Goal: Transaction & Acquisition: Purchase product/service

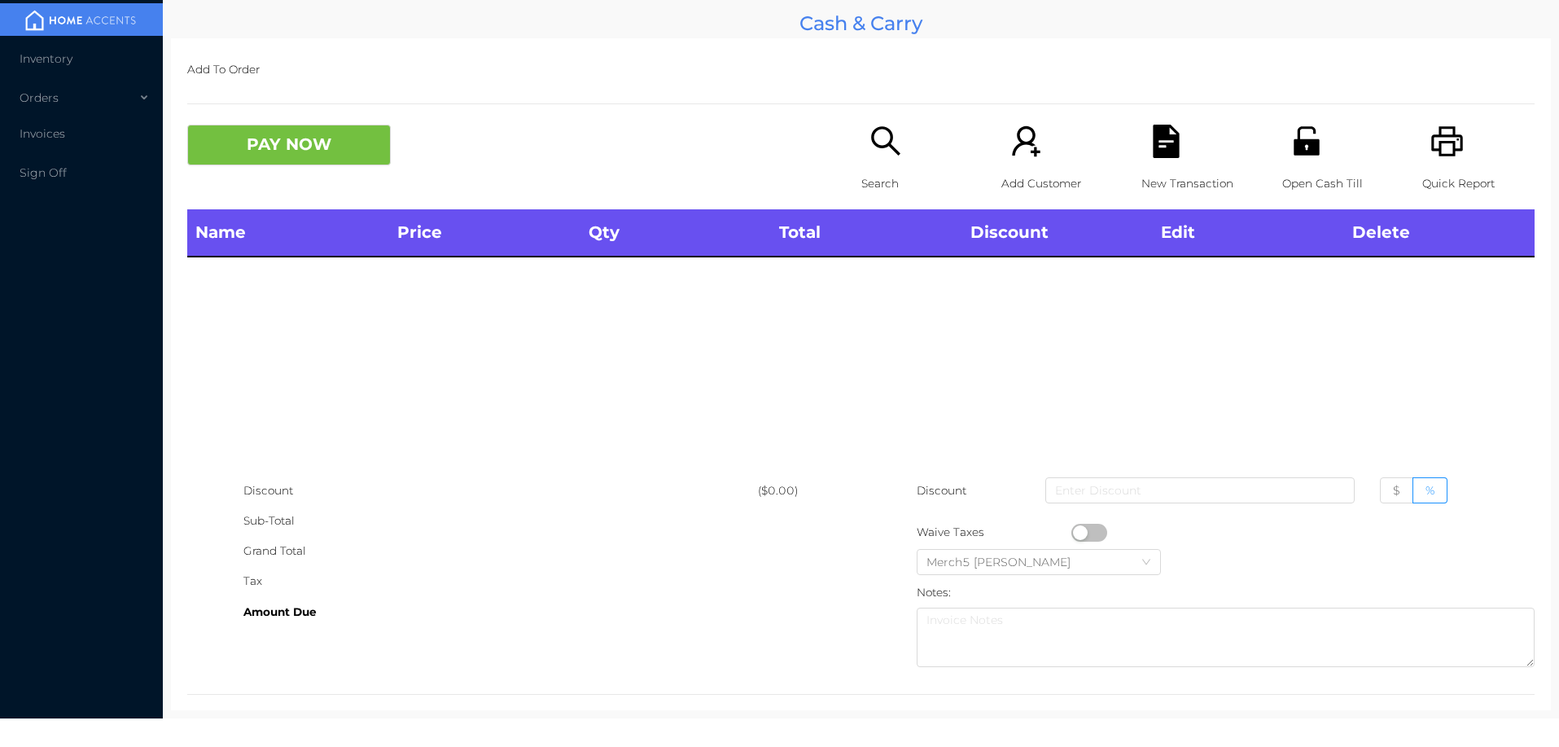
click at [885, 145] on icon "icon: search" at bounding box center [885, 140] width 29 height 29
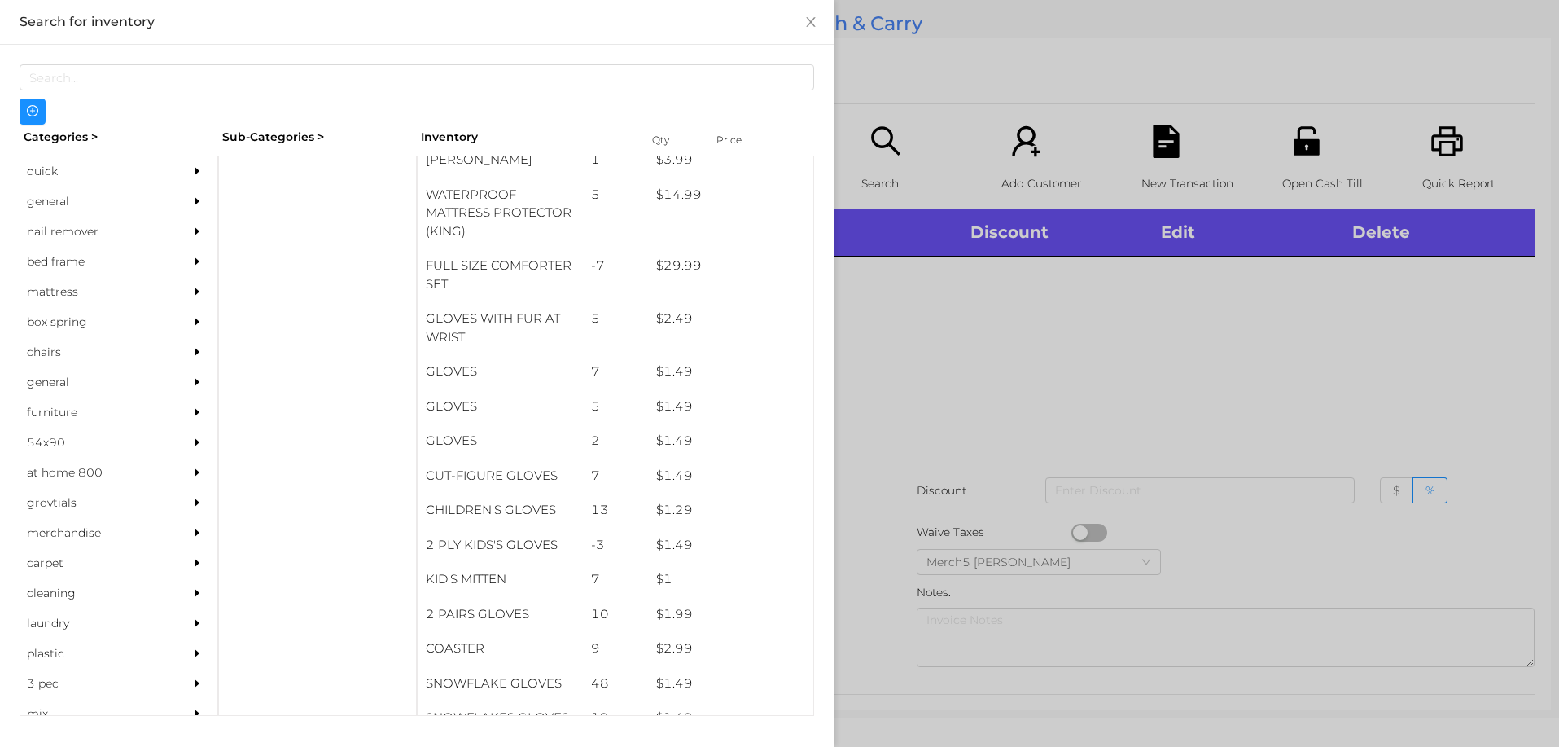
scroll to position [413, 0]
click at [48, 198] on div "general" at bounding box center [94, 201] width 148 height 30
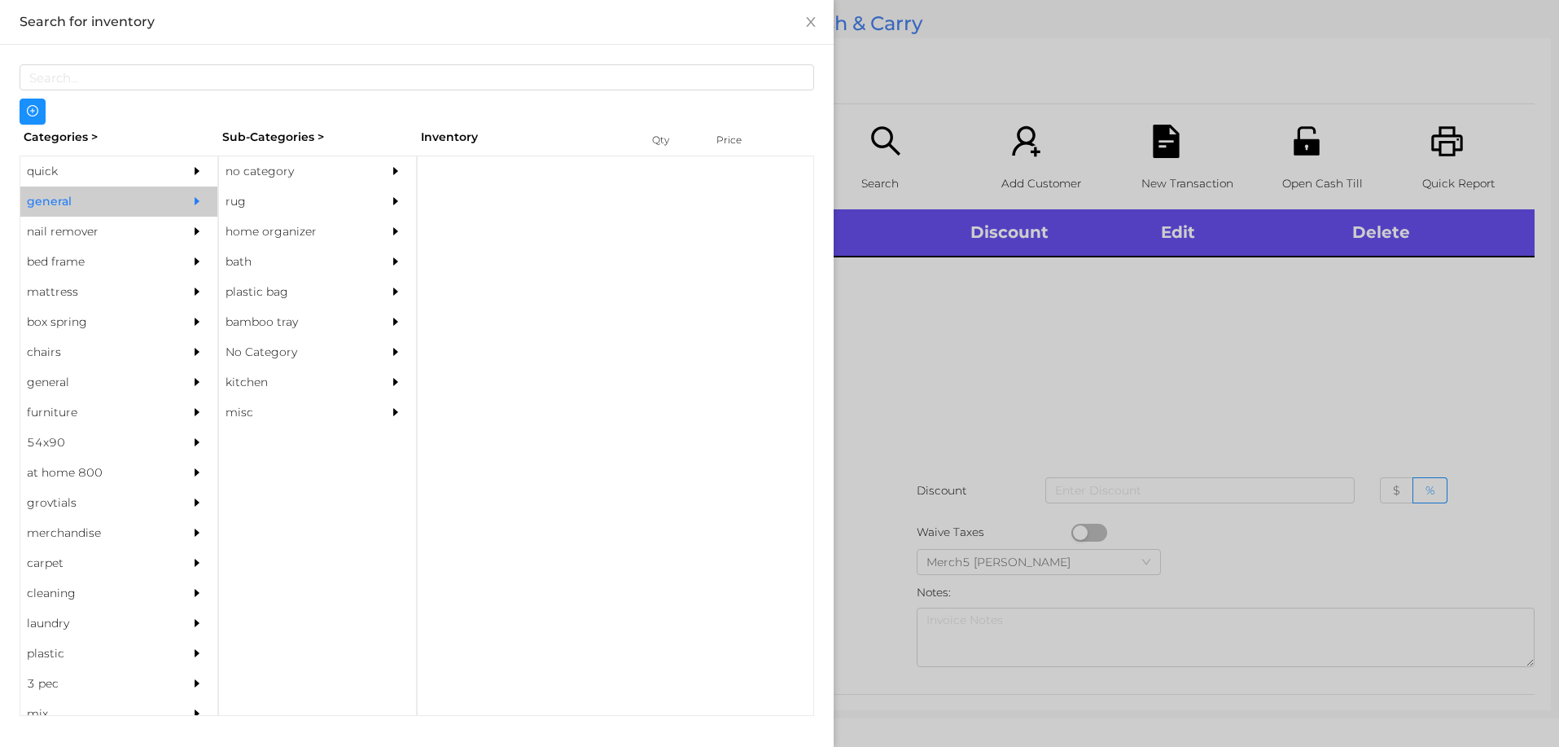
click at [278, 182] on div "no category" at bounding box center [293, 171] width 148 height 30
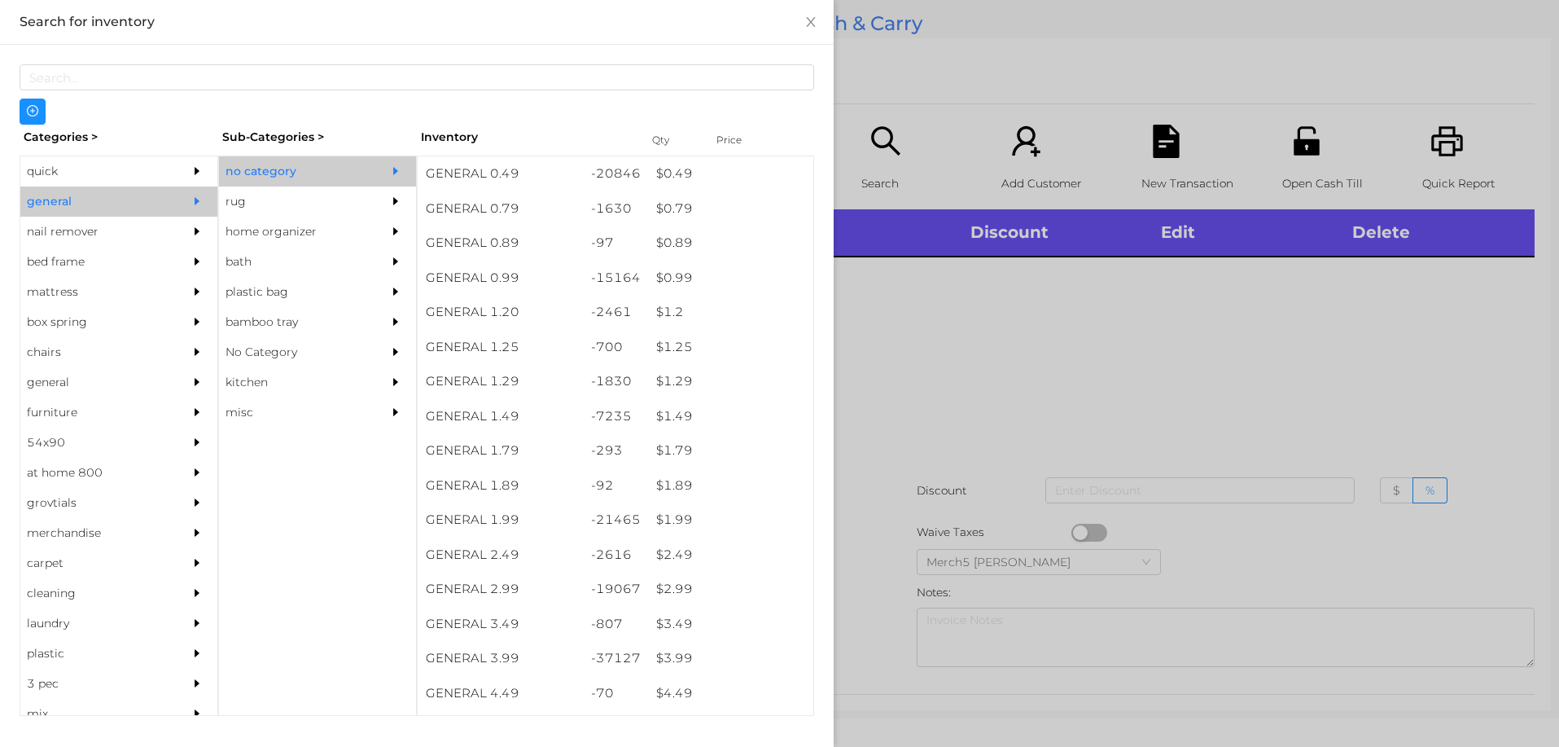
click at [669, 282] on div "$ 0.99" at bounding box center [730, 278] width 165 height 35
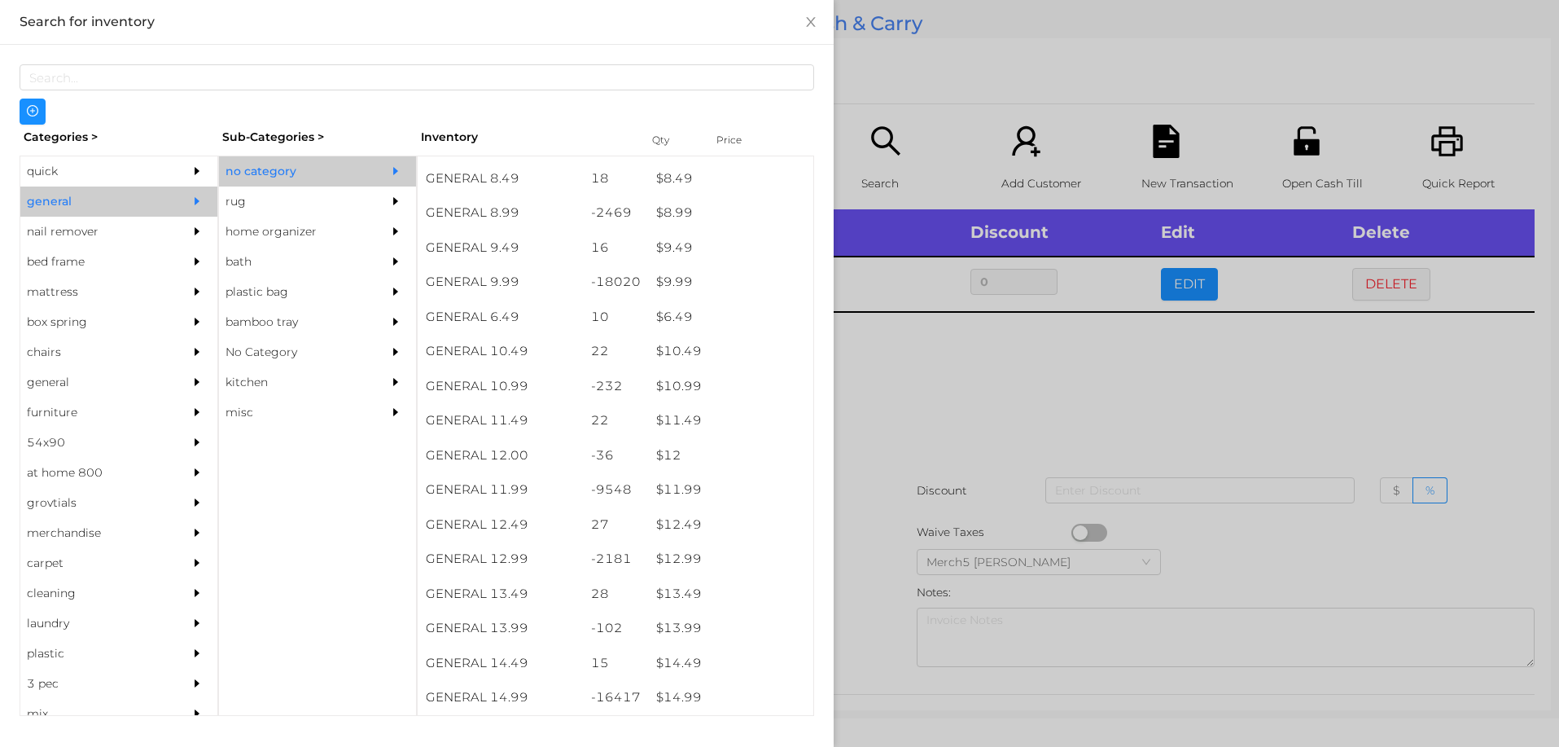
scroll to position [886, 0]
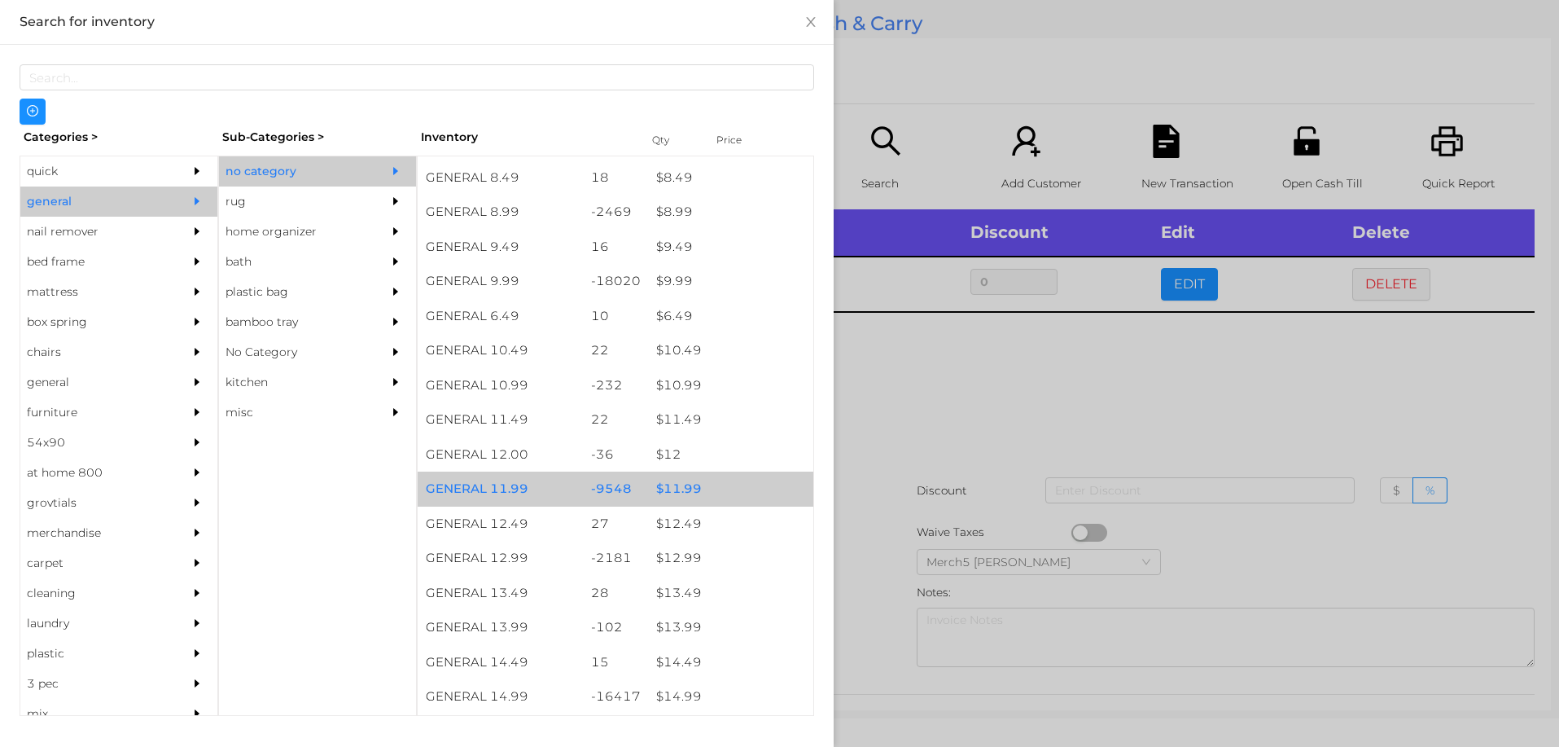
click at [678, 493] on div "$ 11.99" at bounding box center [730, 488] width 165 height 35
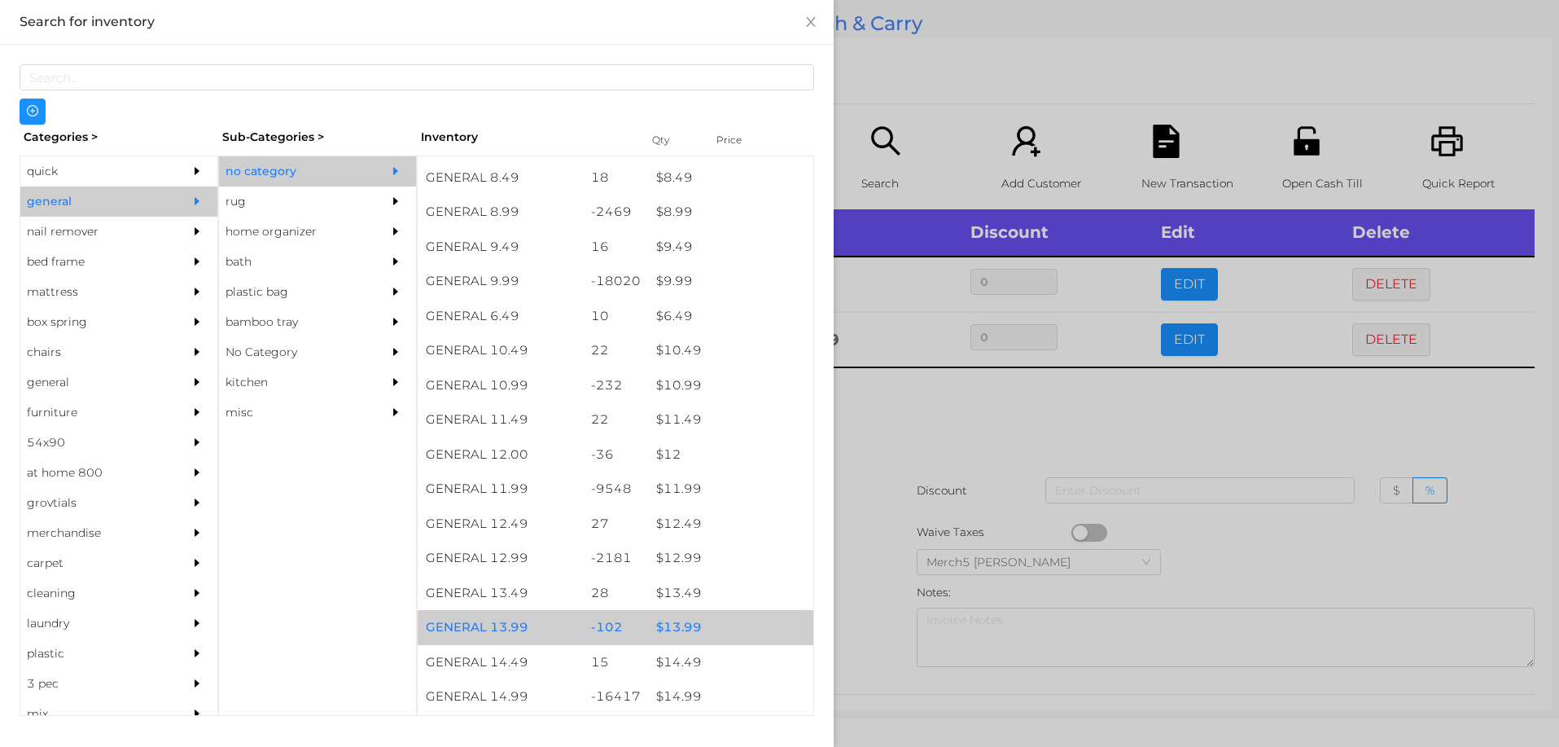
click at [711, 629] on div "$ 13.99" at bounding box center [730, 627] width 165 height 35
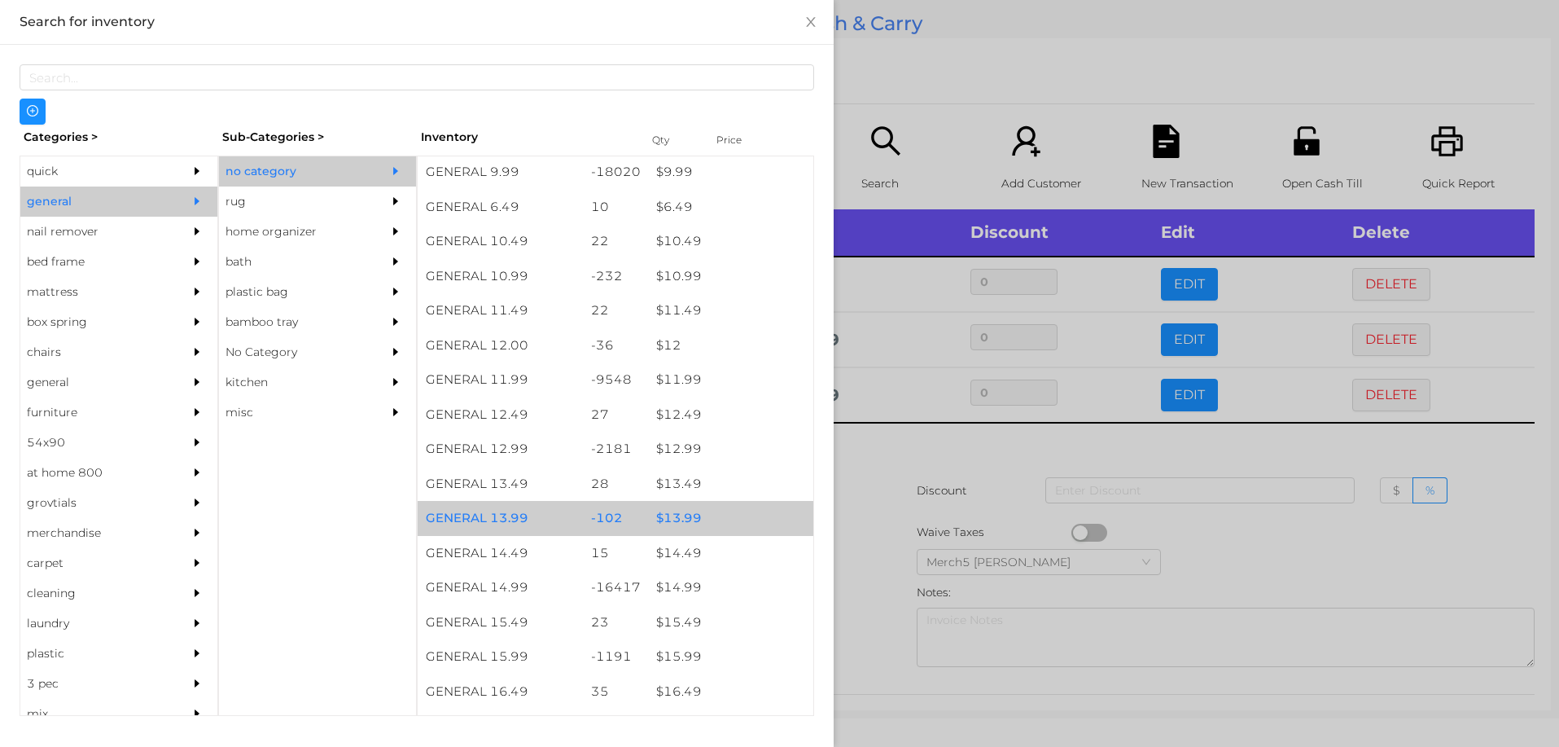
scroll to position [997, 0]
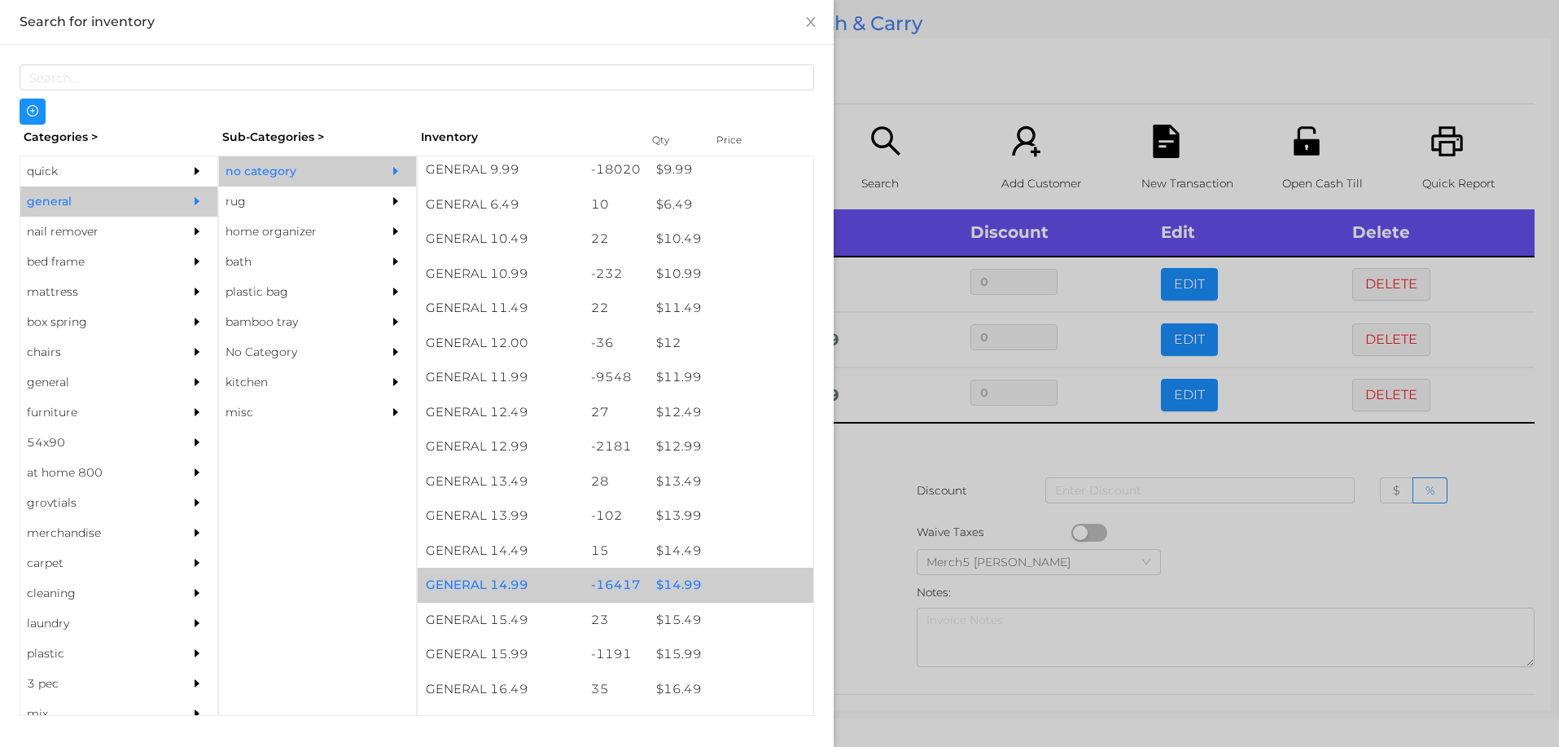
click at [679, 589] on div "$ 14.99" at bounding box center [730, 584] width 165 height 35
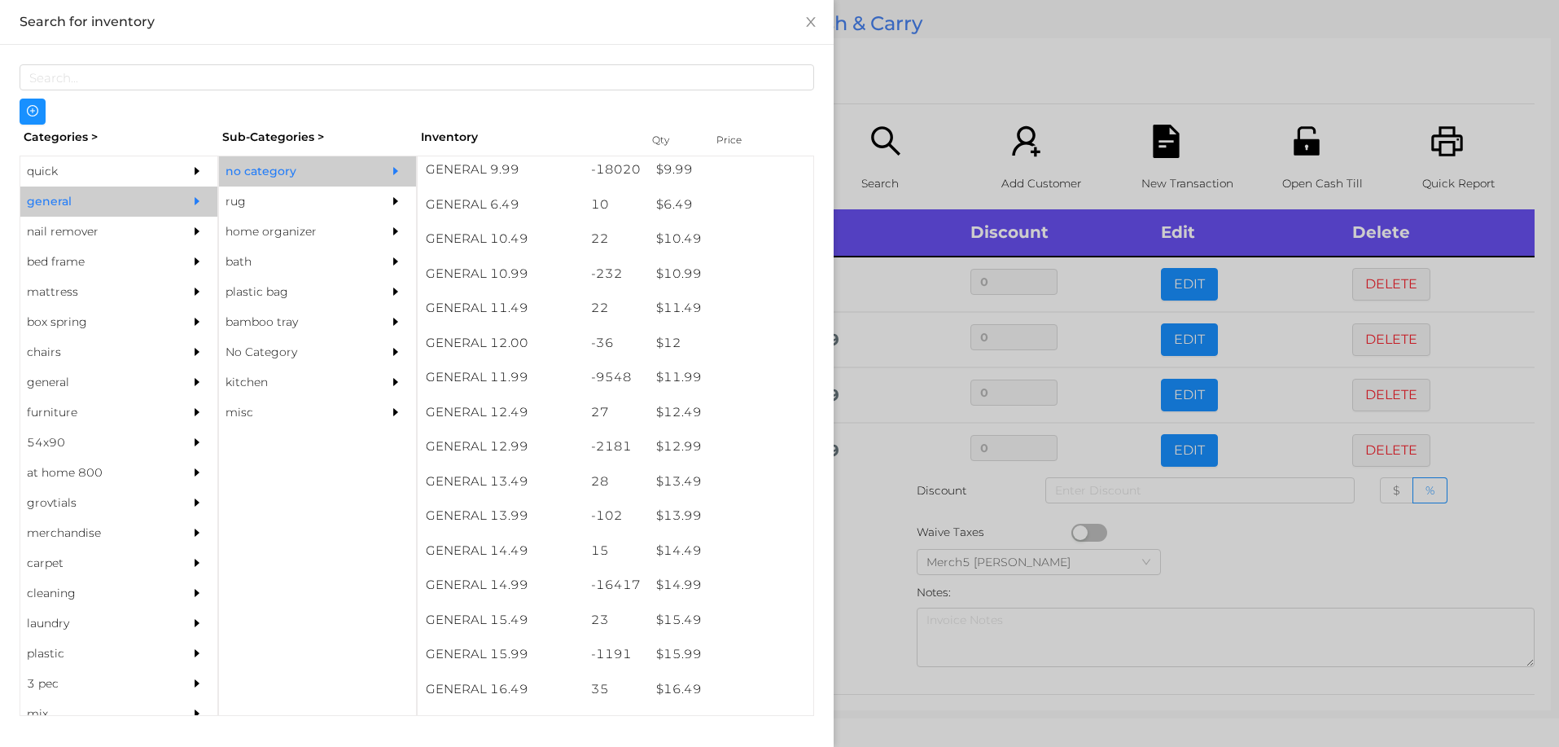
click at [853, 473] on div at bounding box center [779, 373] width 1559 height 747
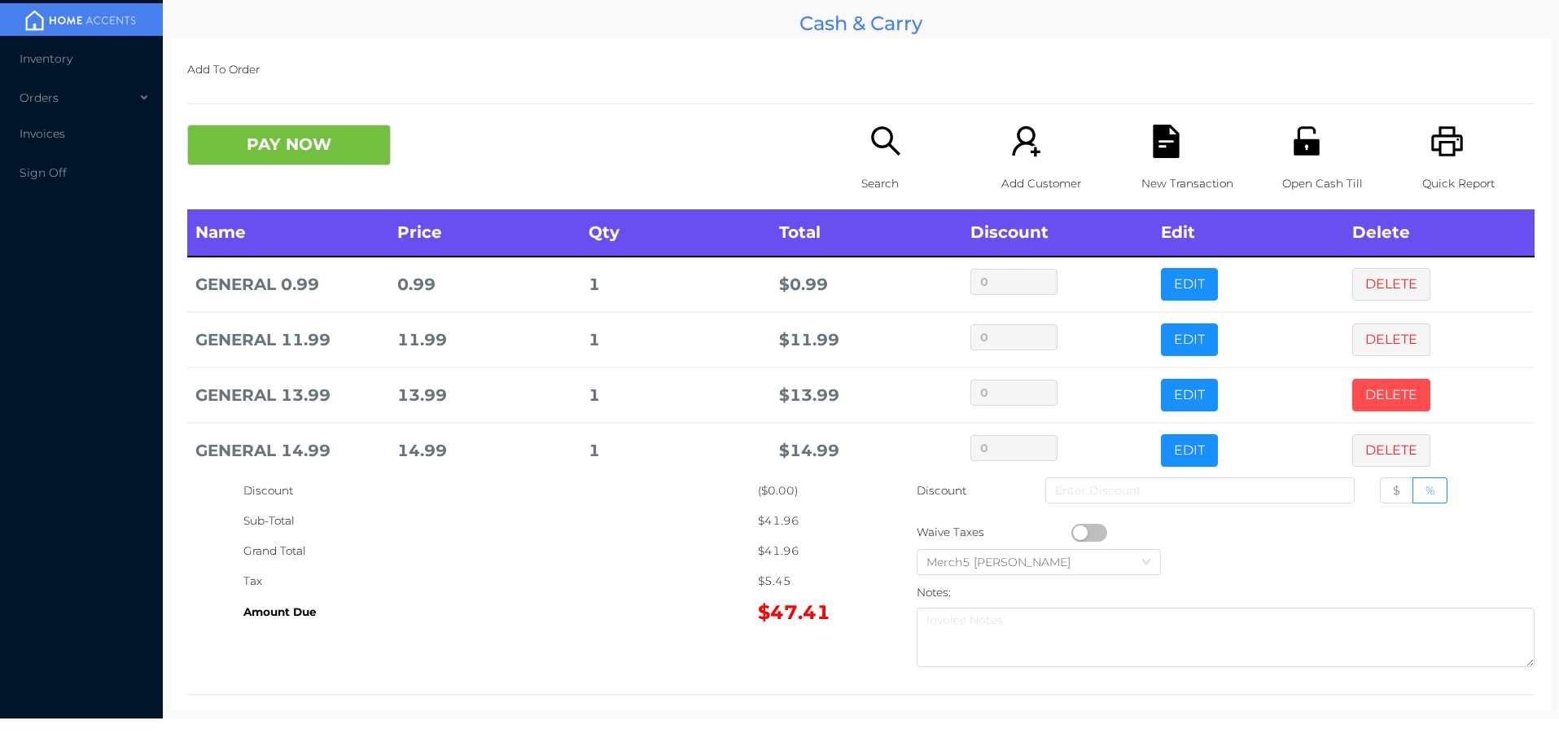
click at [1360, 394] on button "DELETE" at bounding box center [1391, 395] width 78 height 33
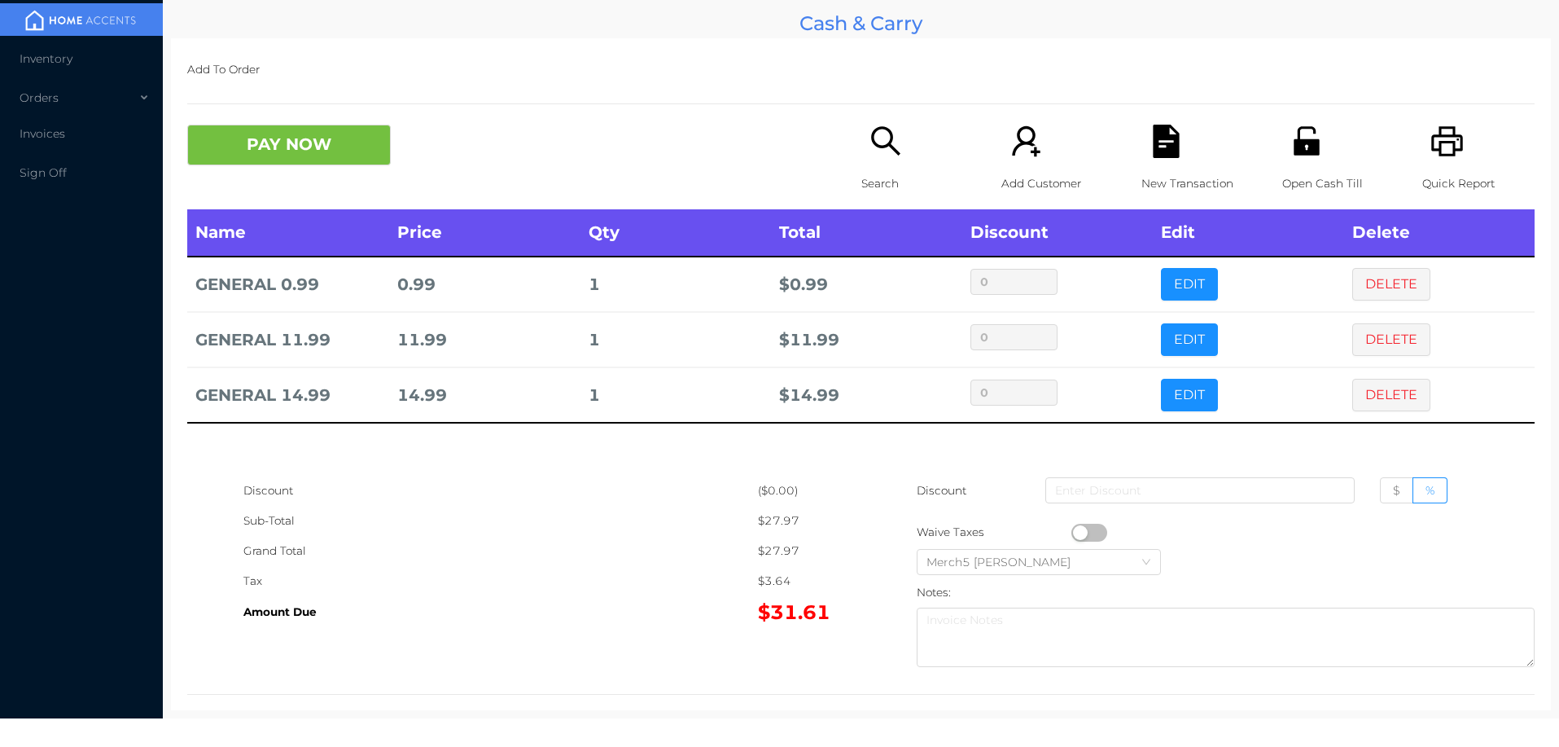
click at [873, 138] on icon "icon: search" at bounding box center [885, 141] width 33 height 33
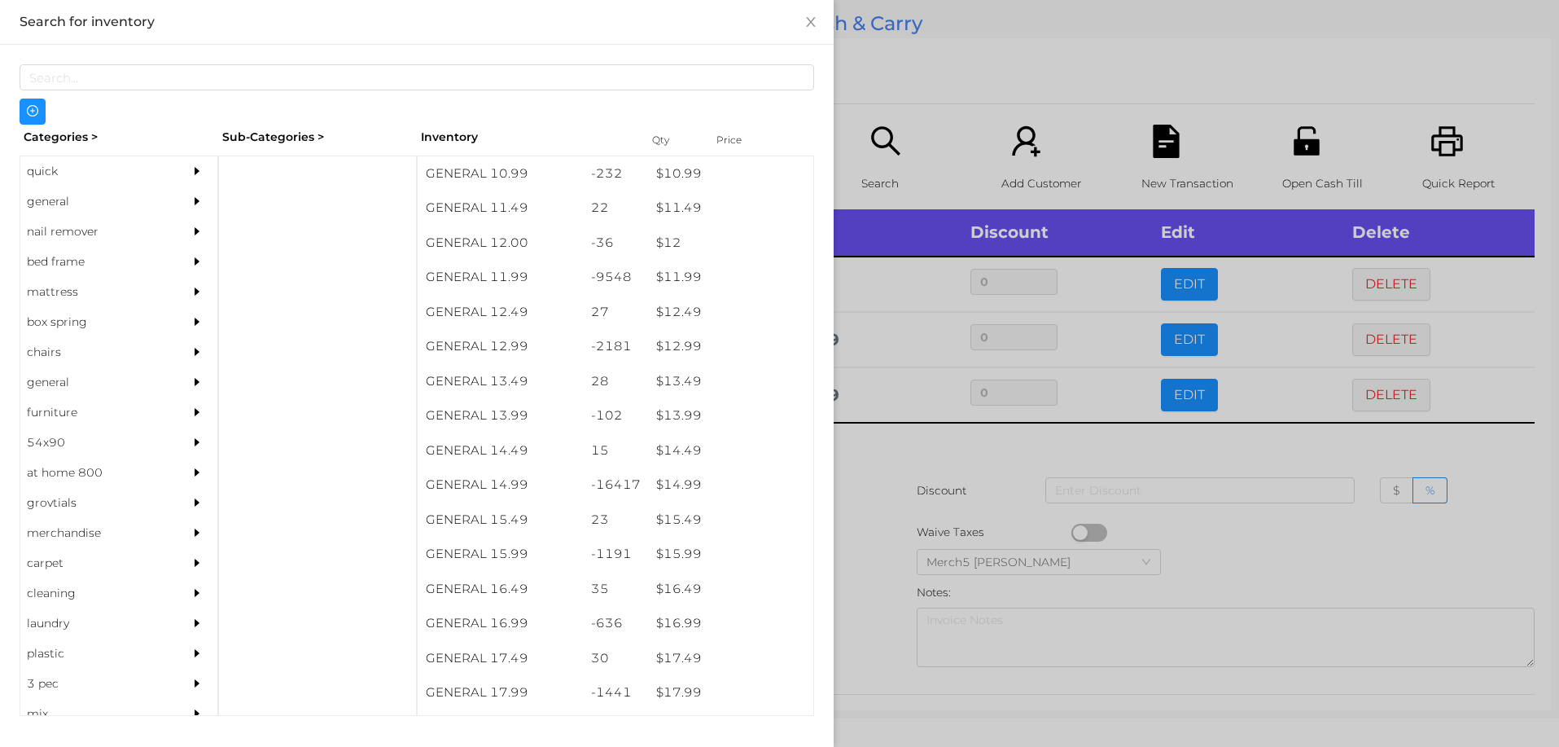
scroll to position [1097, 0]
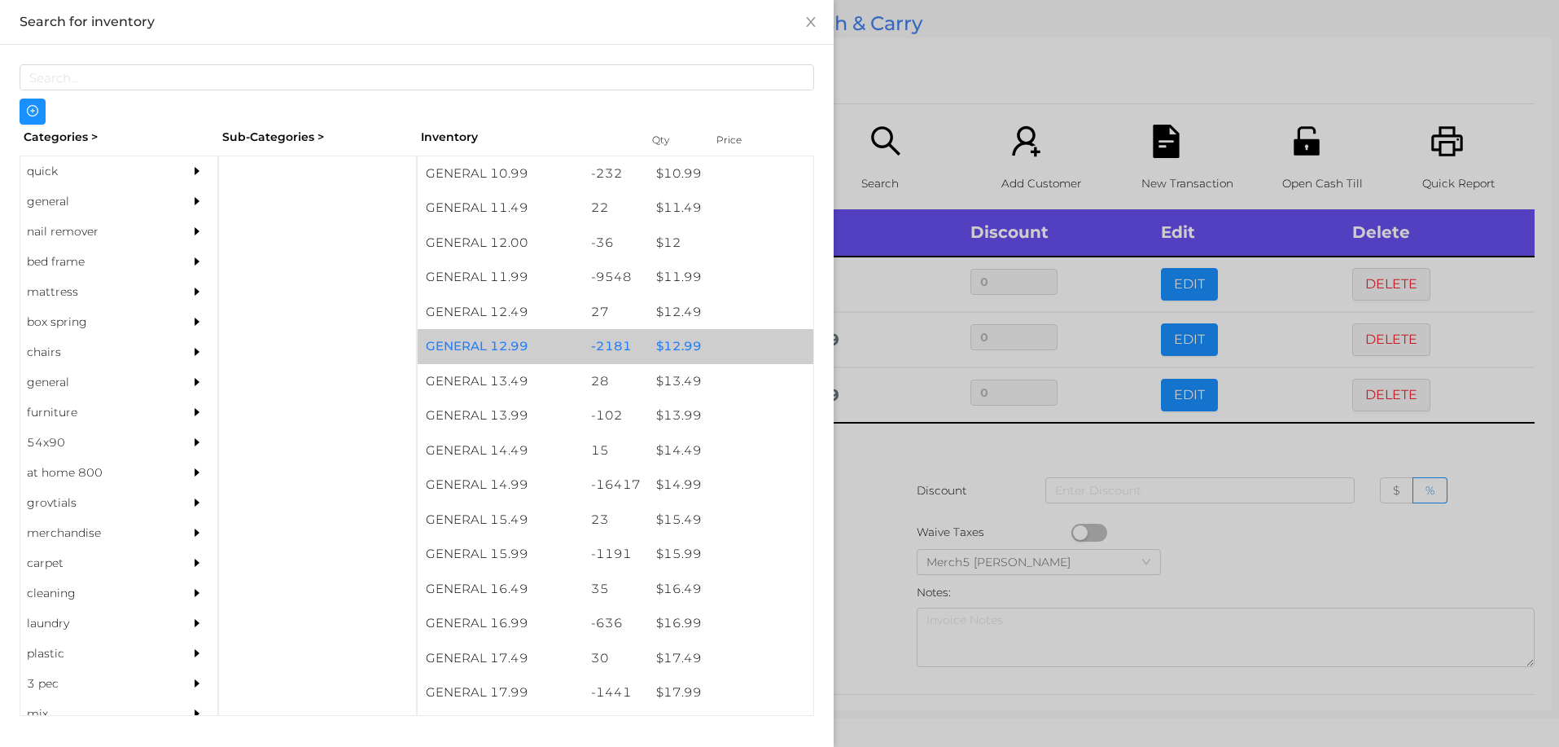
click at [675, 344] on div "$ 12.99" at bounding box center [730, 346] width 165 height 35
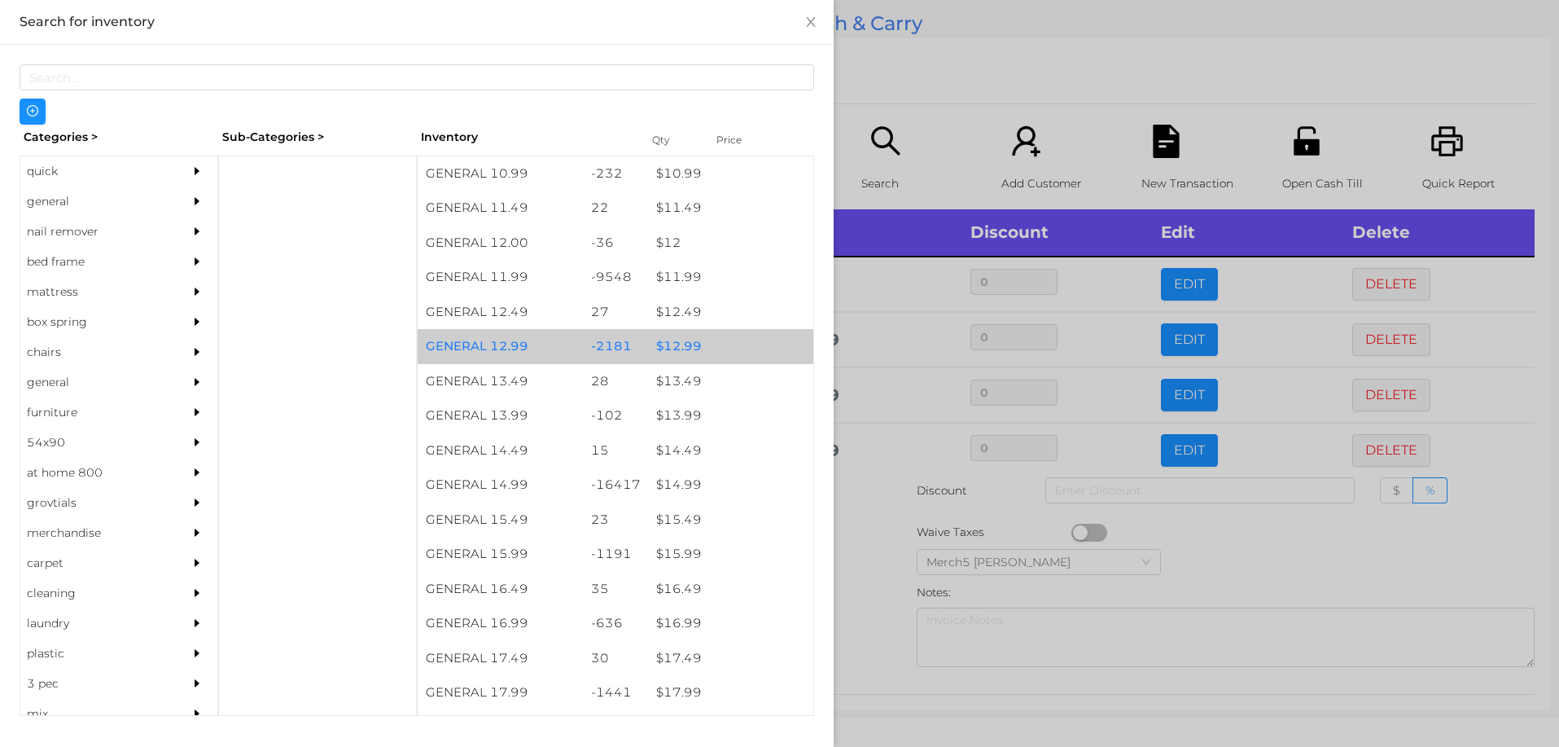
click at [863, 493] on div at bounding box center [779, 373] width 1559 height 747
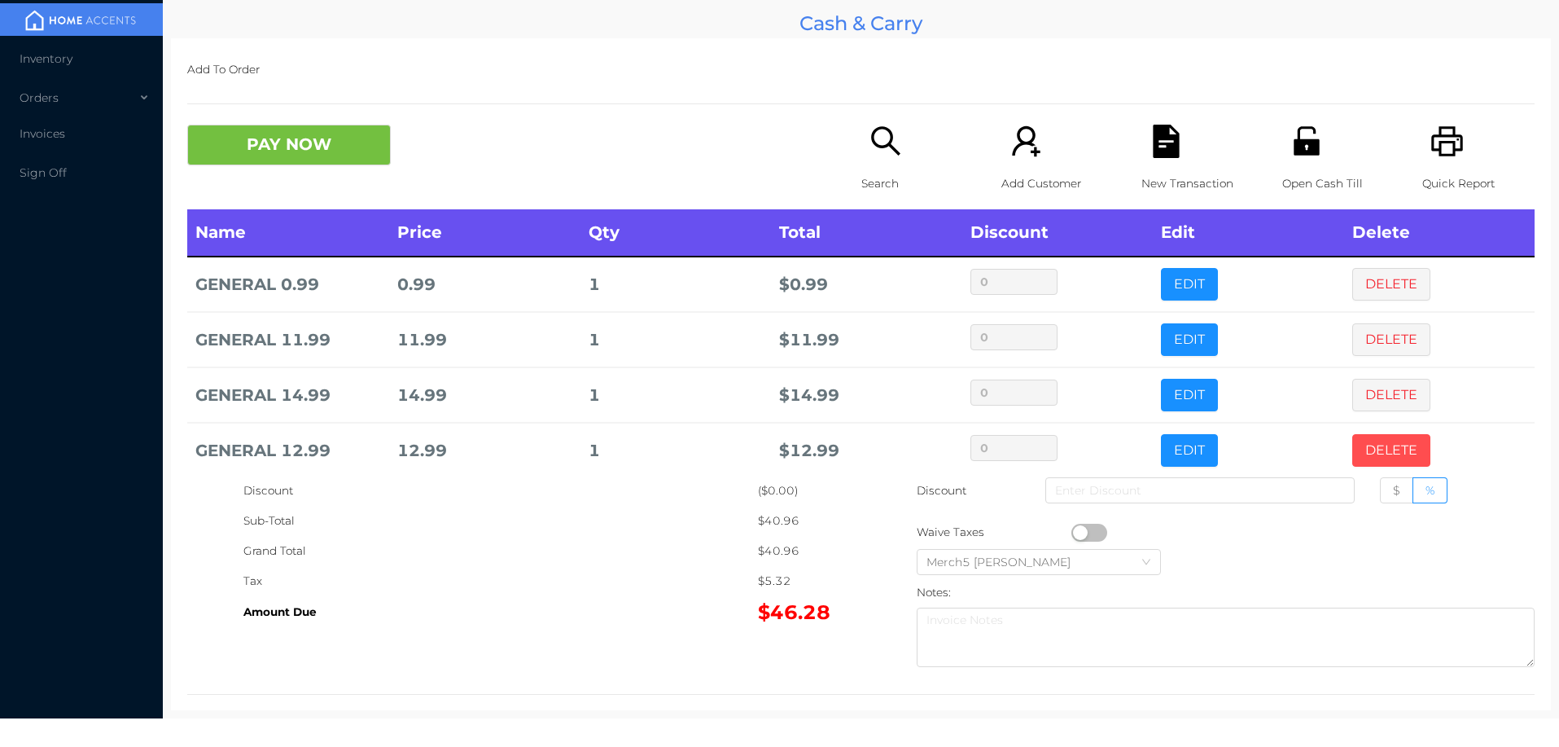
click at [1365, 455] on button "DELETE" at bounding box center [1391, 450] width 78 height 33
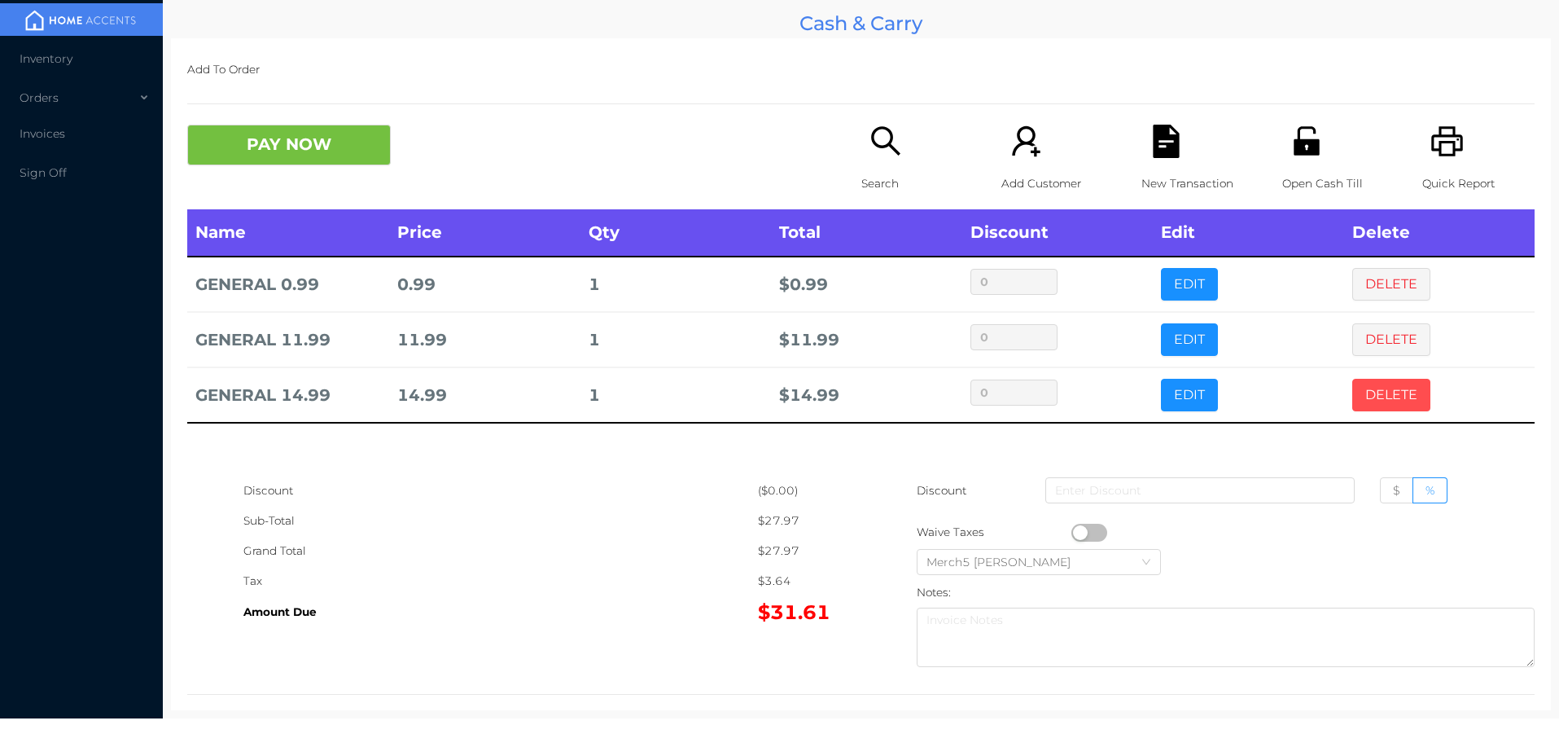
click at [1381, 408] on button "DELETE" at bounding box center [1391, 395] width 78 height 33
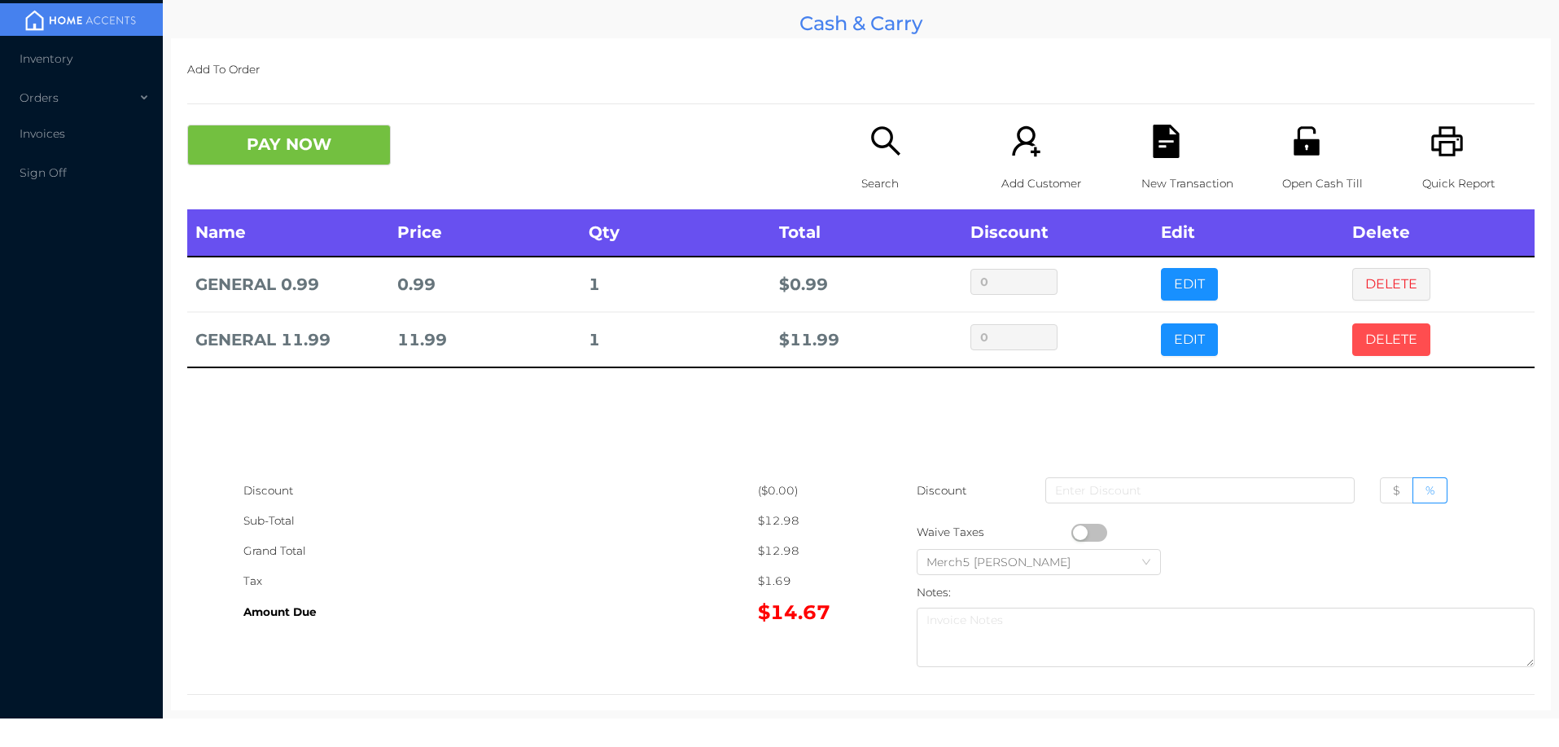
click at [1403, 337] on button "DELETE" at bounding box center [1391, 339] width 78 height 33
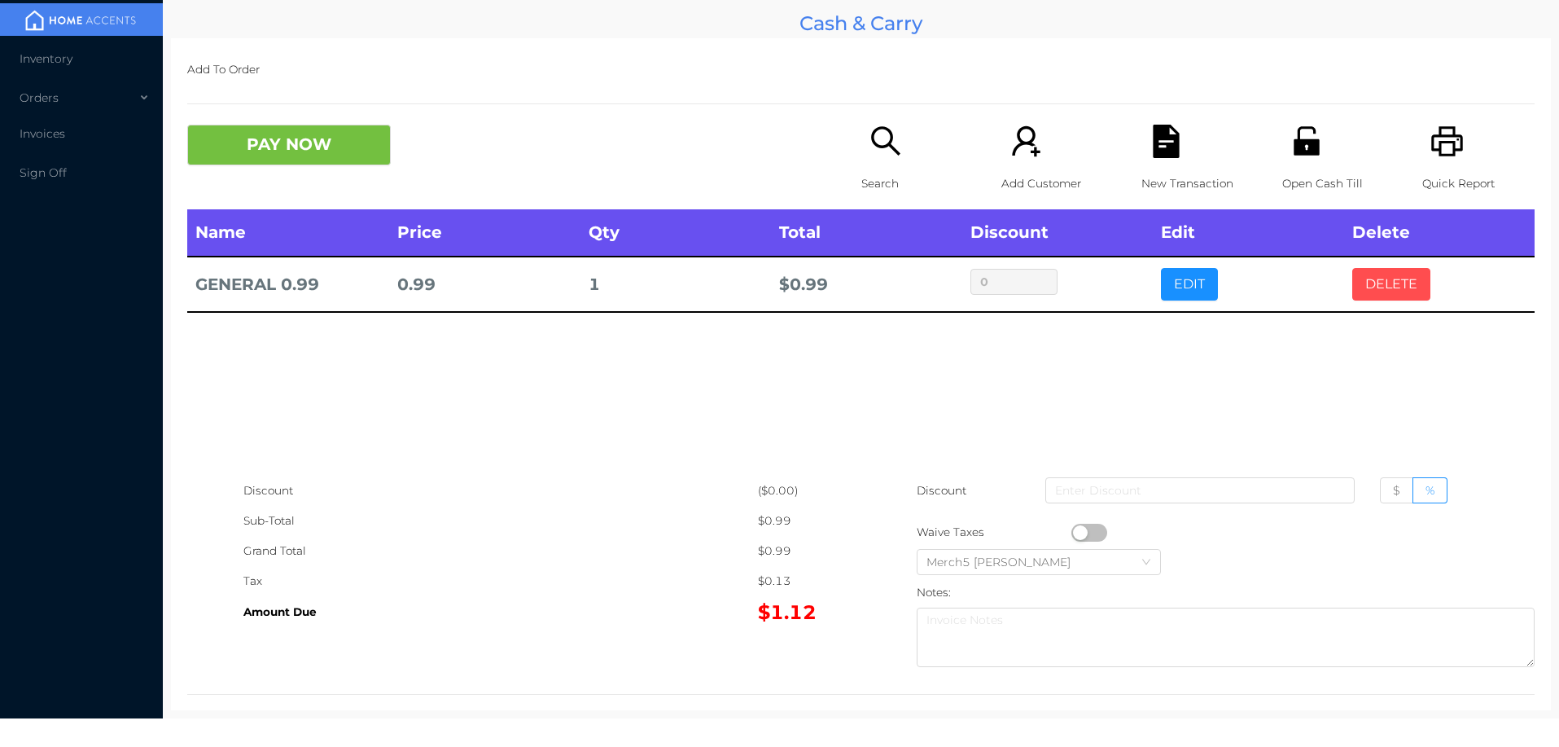
click at [1396, 278] on button "DELETE" at bounding box center [1391, 284] width 78 height 33
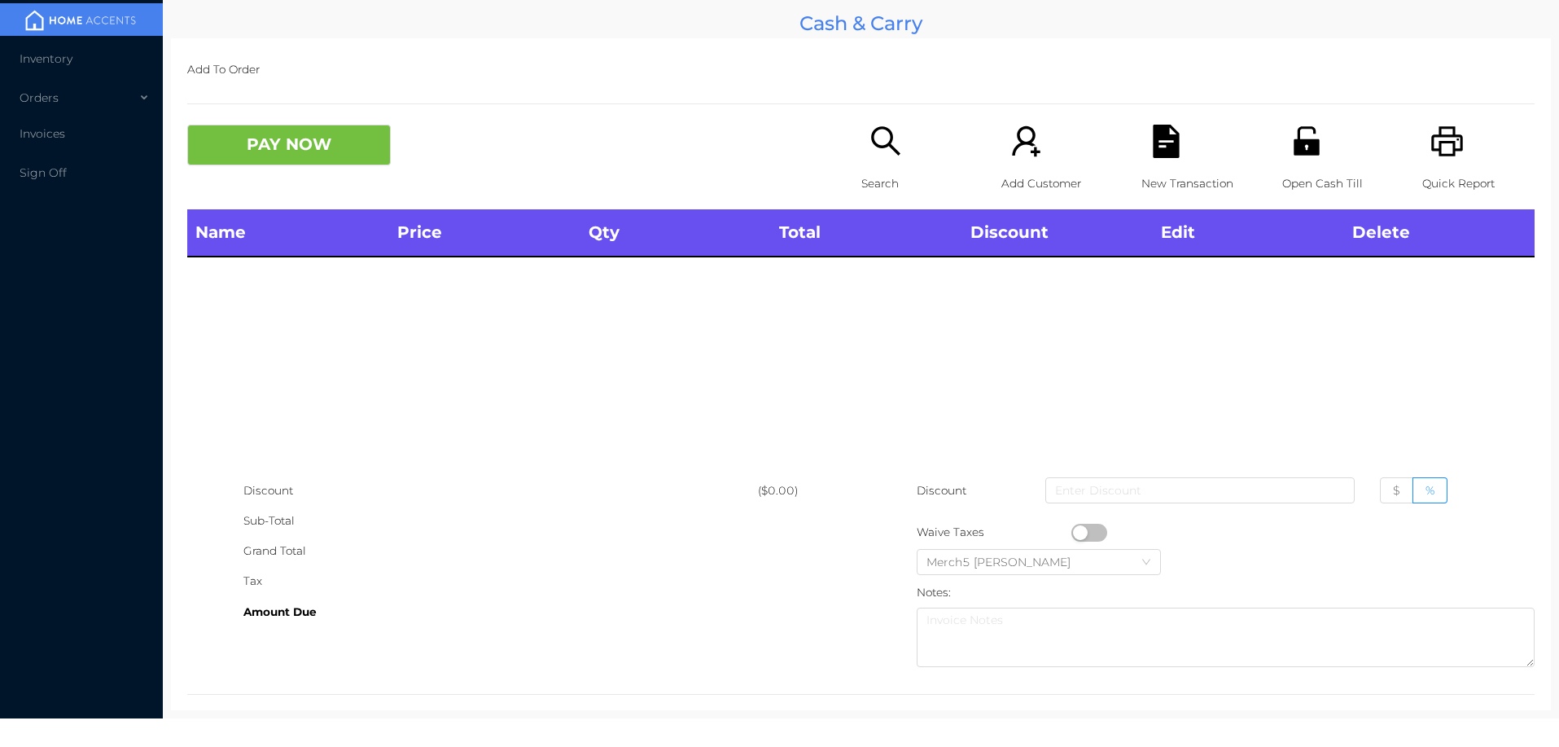
click at [1437, 145] on icon "icon: printer" at bounding box center [1446, 141] width 33 height 33
click at [878, 139] on icon "icon: search" at bounding box center [885, 141] width 33 height 33
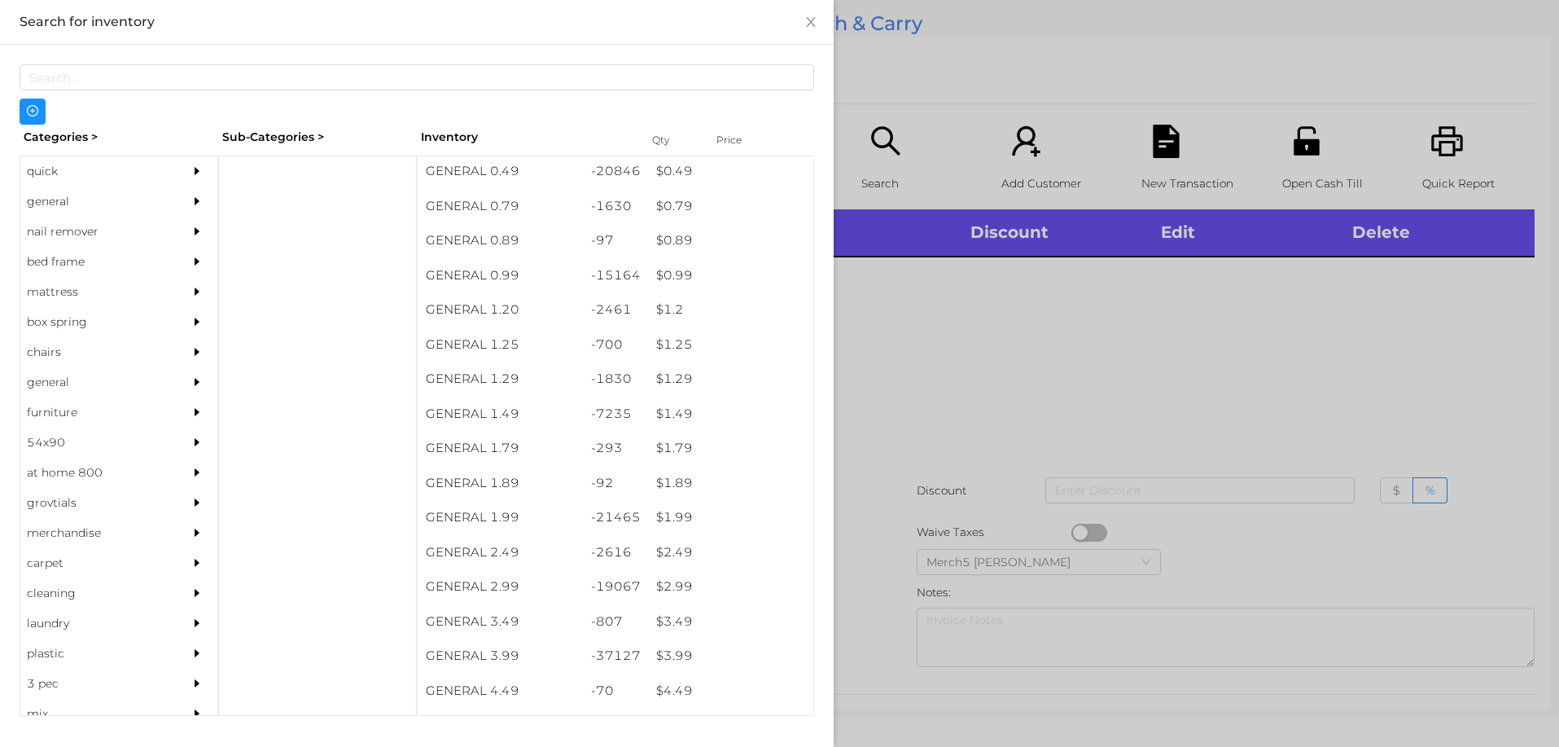
scroll to position [7, 0]
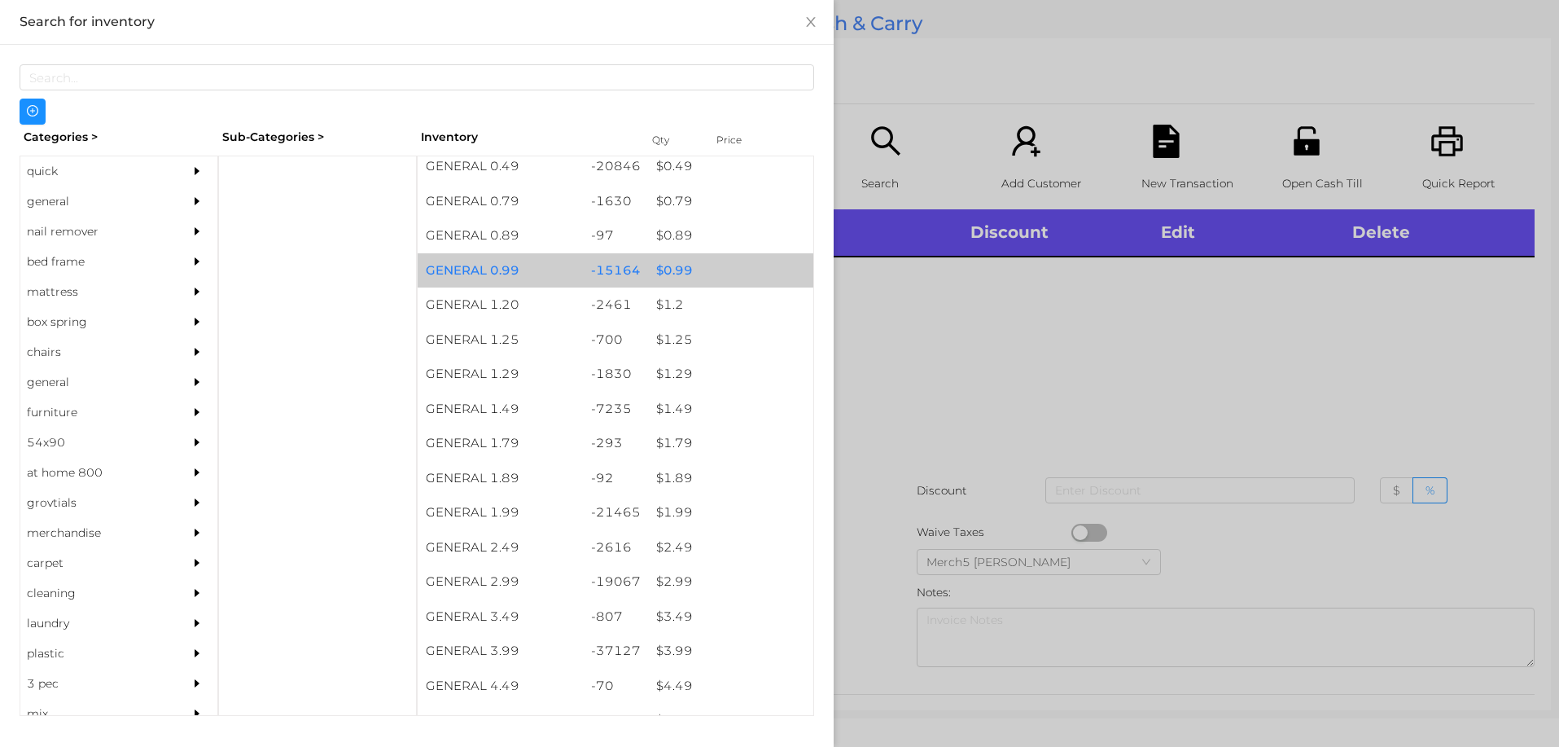
click at [670, 276] on div "$ 0.99" at bounding box center [730, 270] width 165 height 35
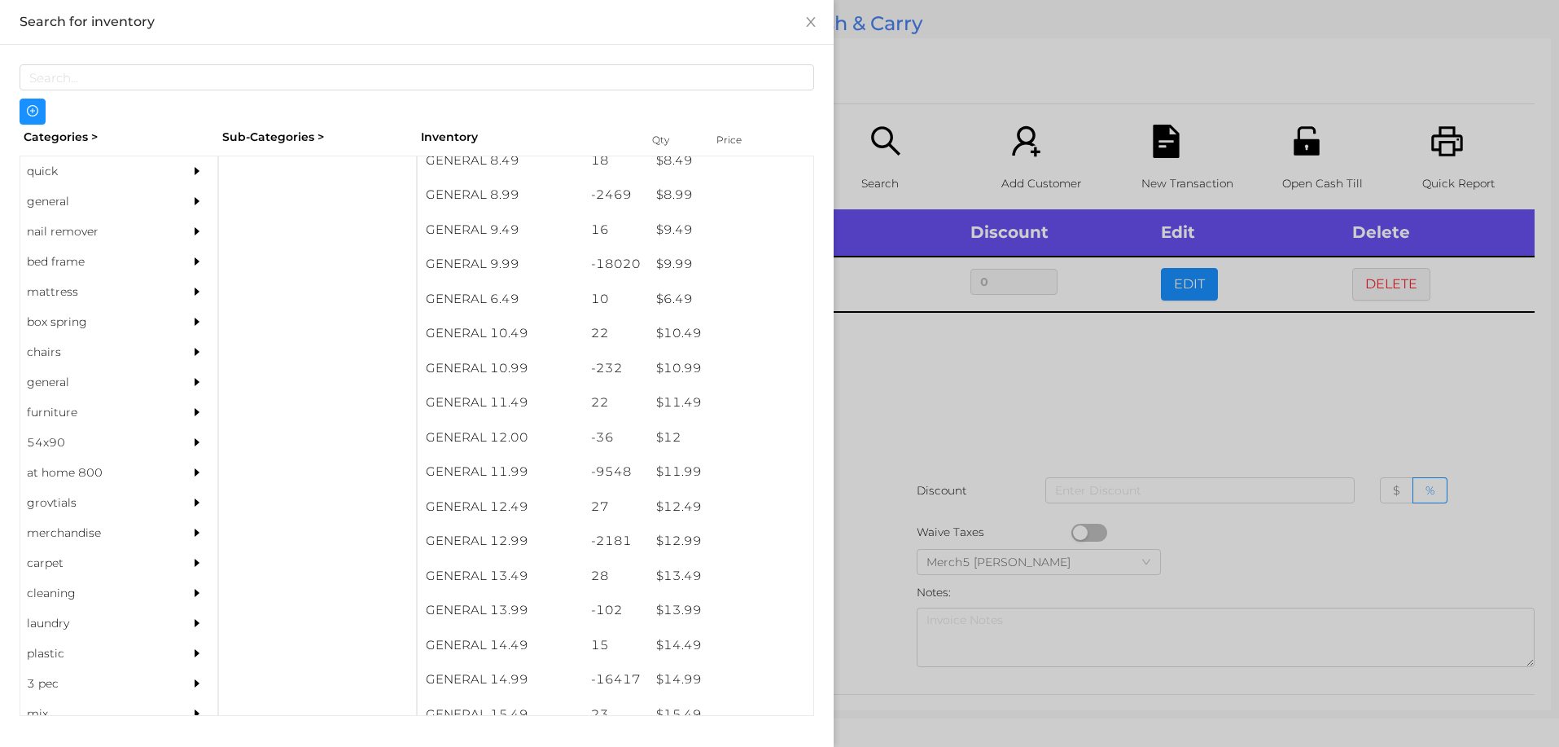
scroll to position [902, 0]
click at [683, 473] on div "$ 11.99" at bounding box center [730, 472] width 165 height 35
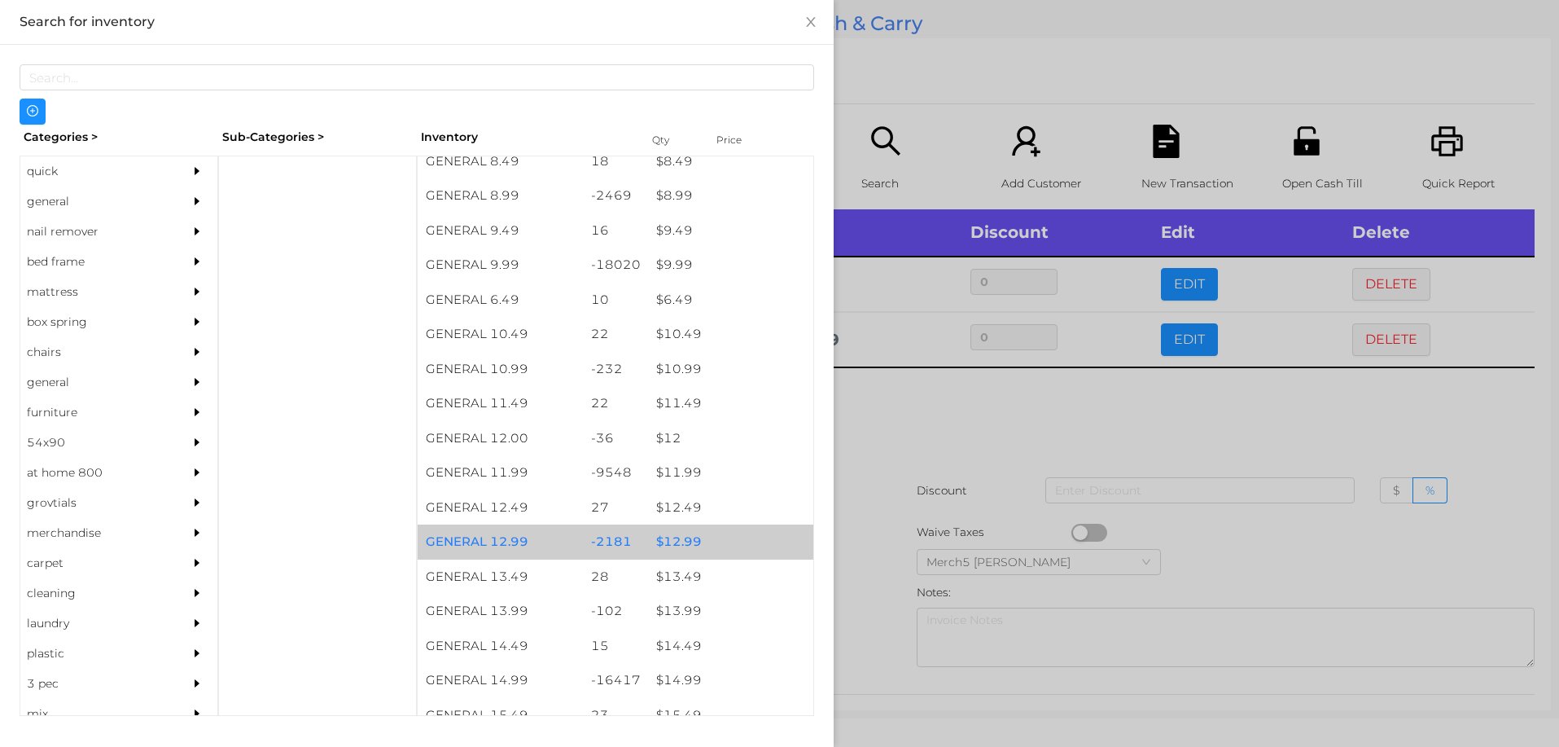
click at [678, 541] on div "$ 12.99" at bounding box center [730, 541] width 165 height 35
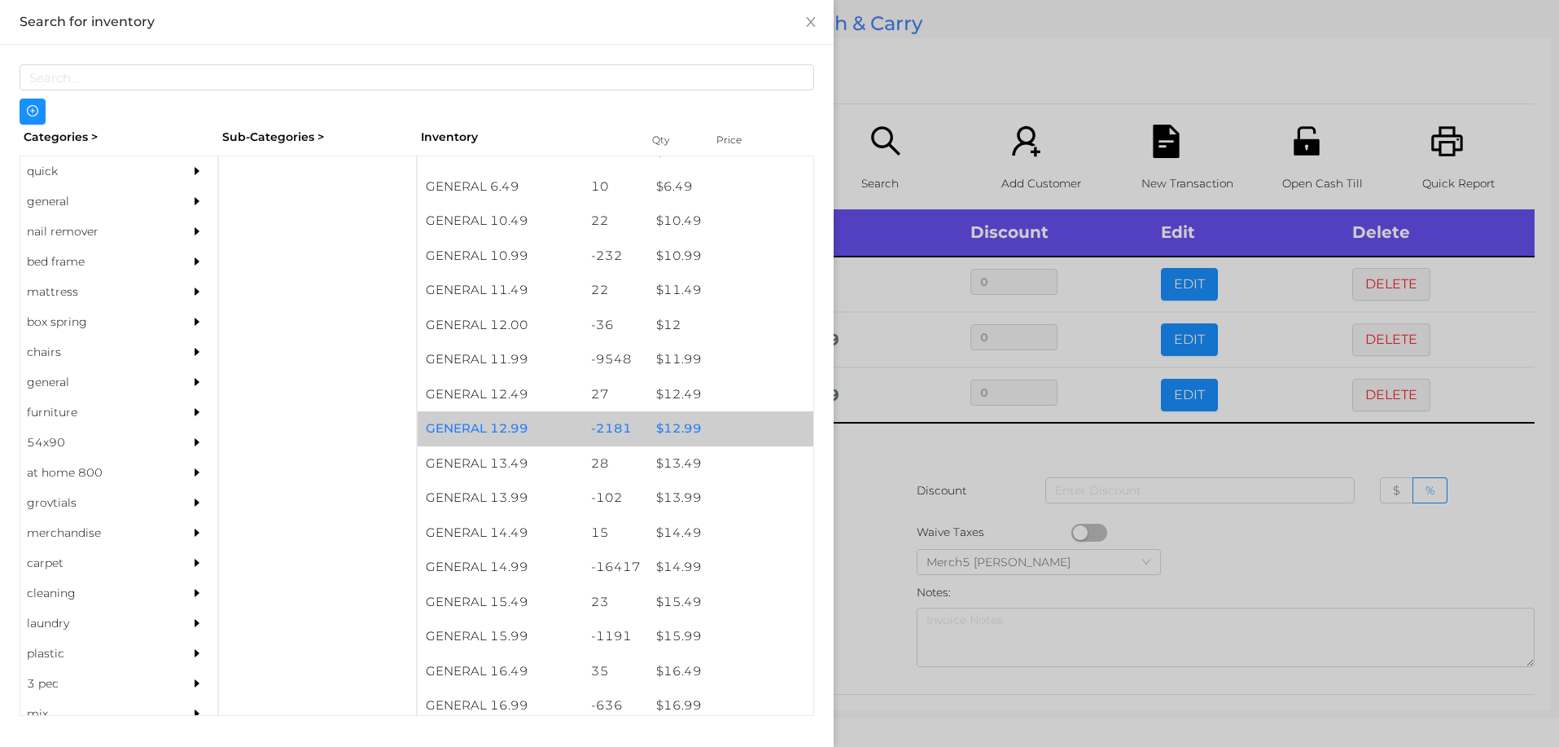
scroll to position [1018, 0]
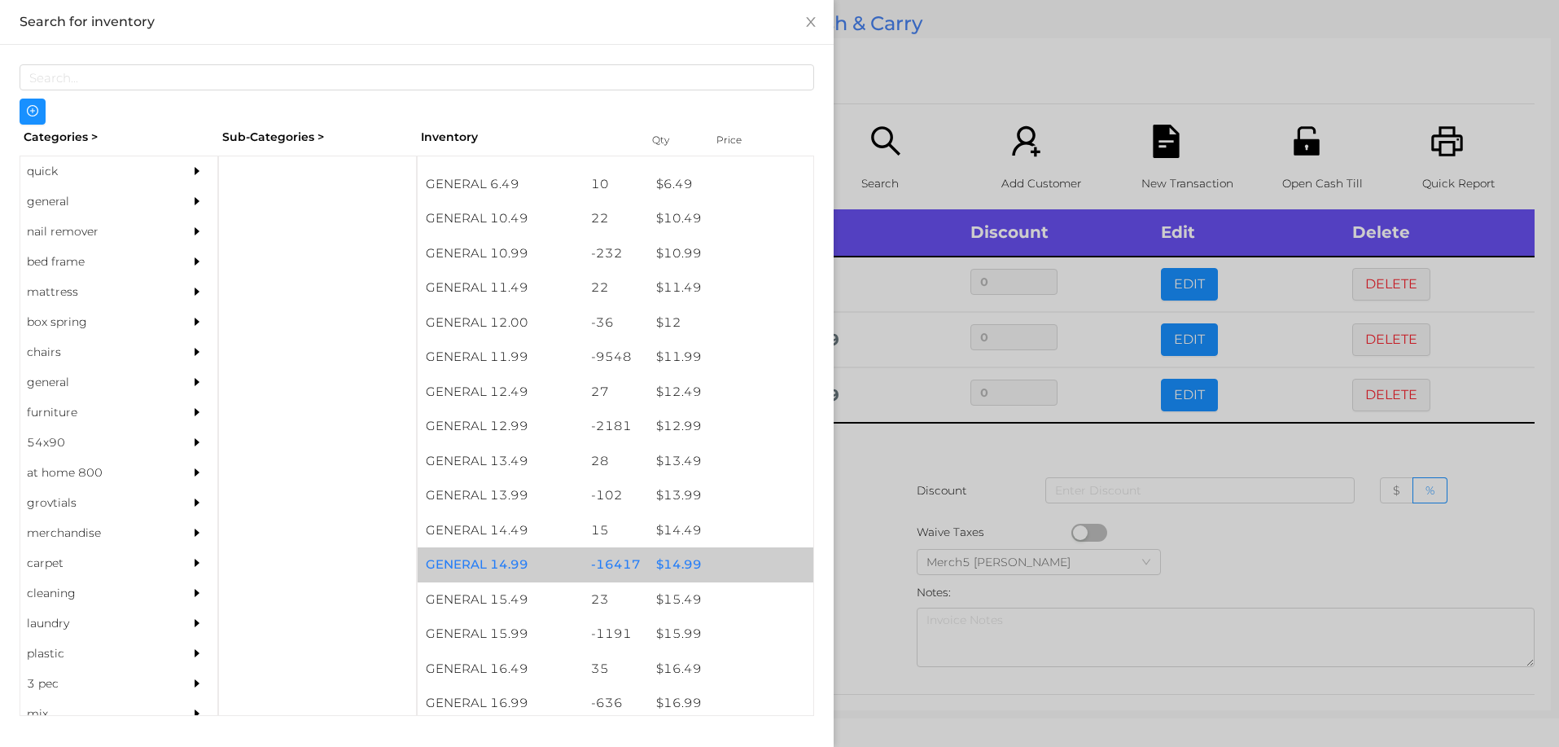
click at [681, 568] on div "$ 14.99" at bounding box center [730, 564] width 165 height 35
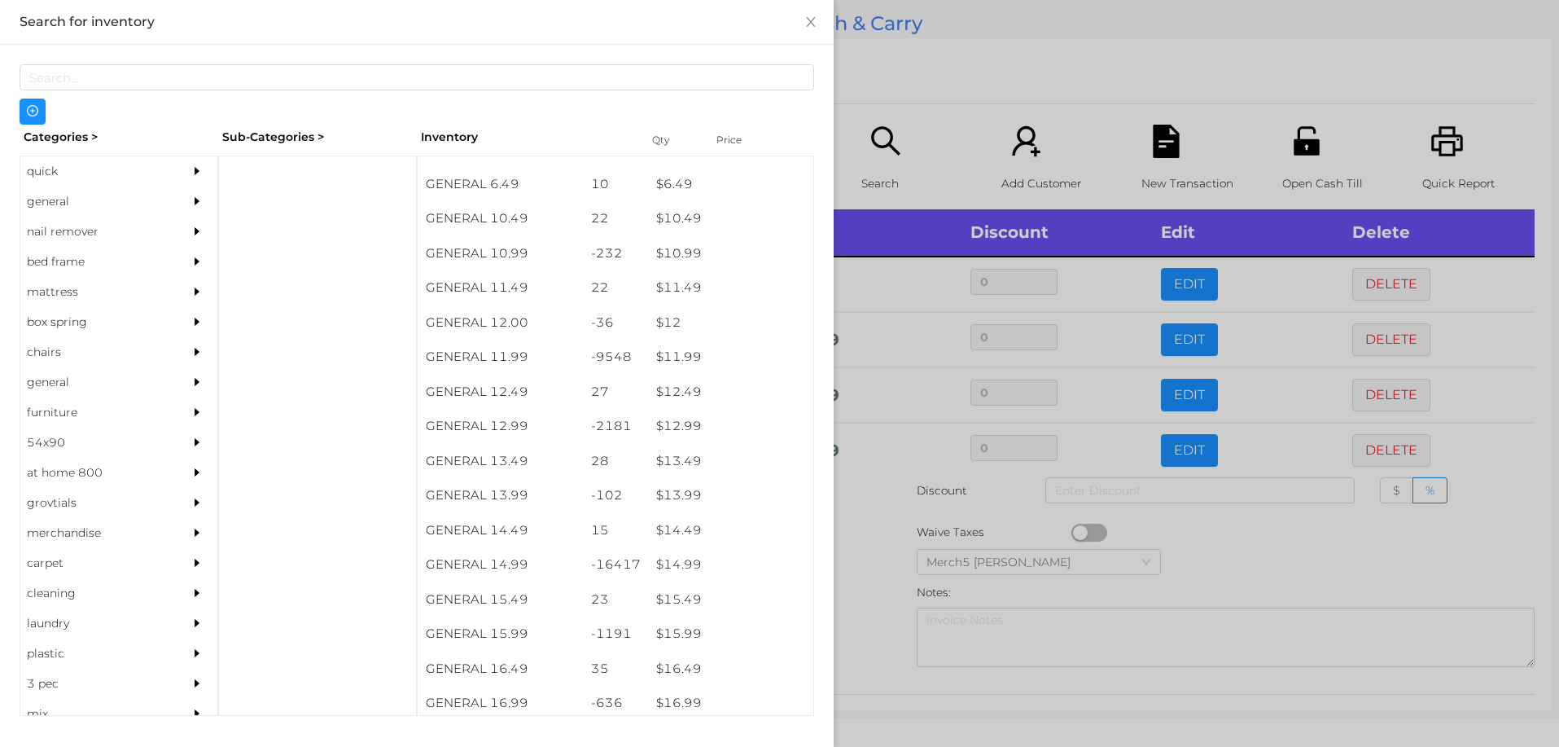
click at [865, 585] on div at bounding box center [779, 373] width 1559 height 747
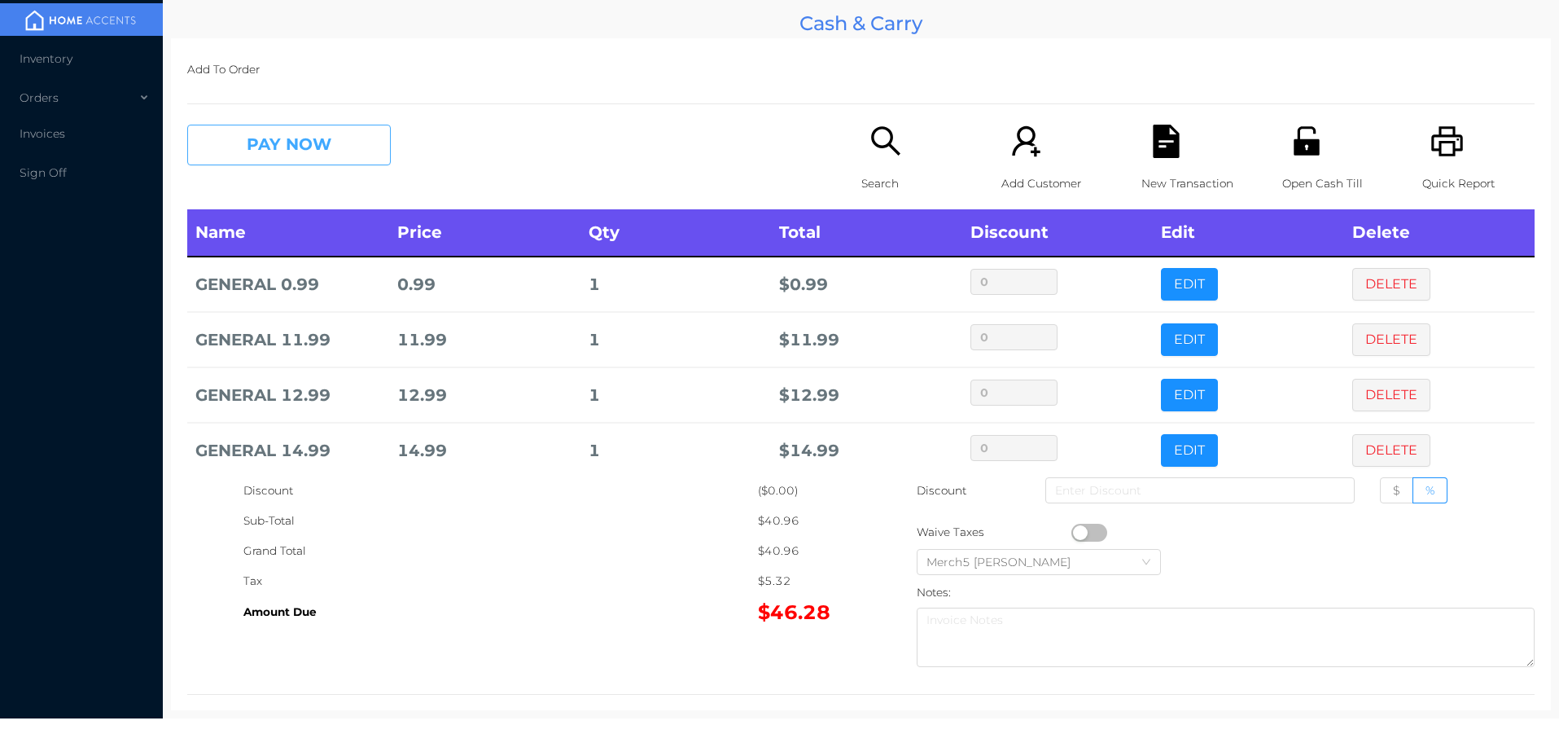
click at [344, 140] on button "PAY NOW" at bounding box center [289, 145] width 204 height 41
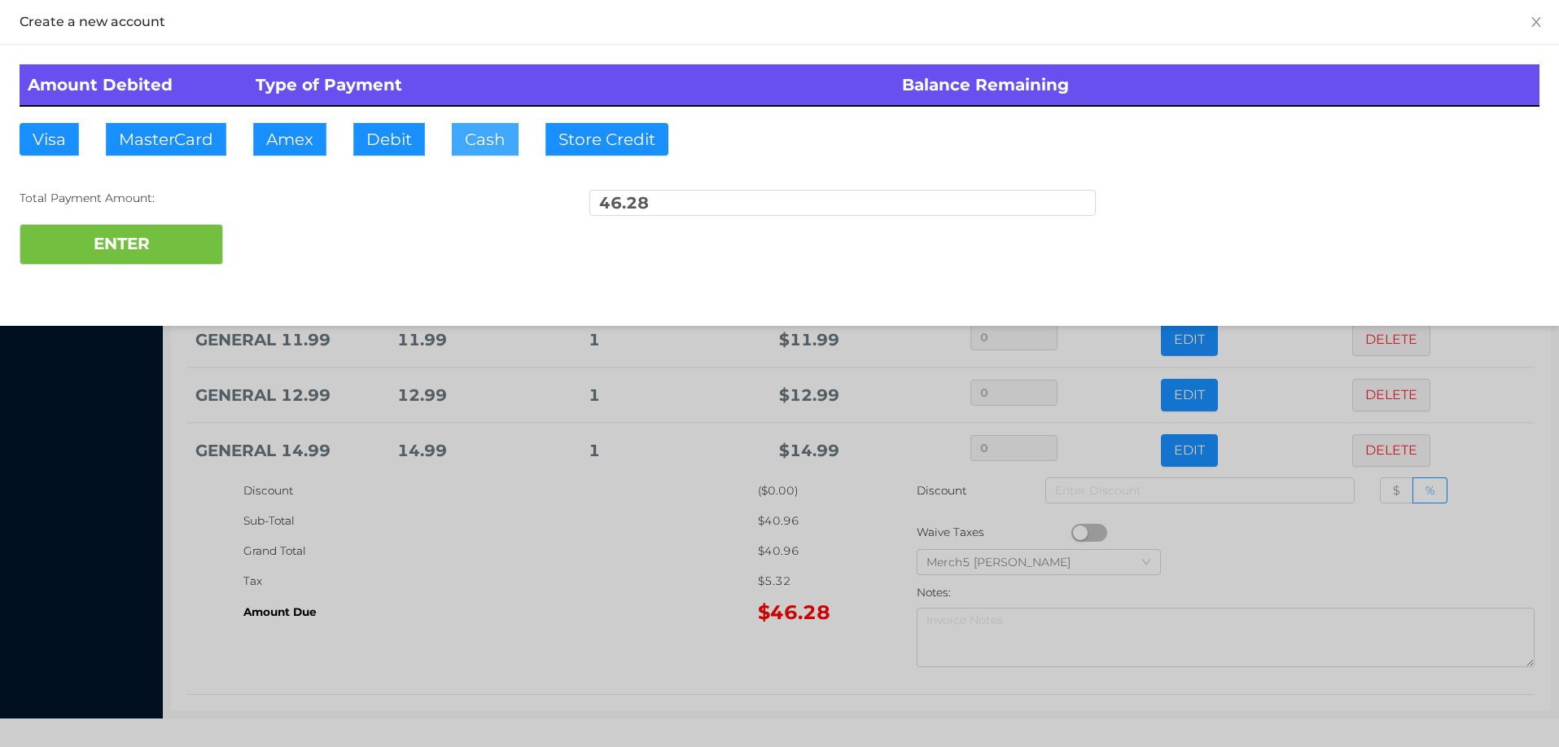
click at [481, 133] on button "Cash" at bounding box center [485, 139] width 67 height 33
type input "100"
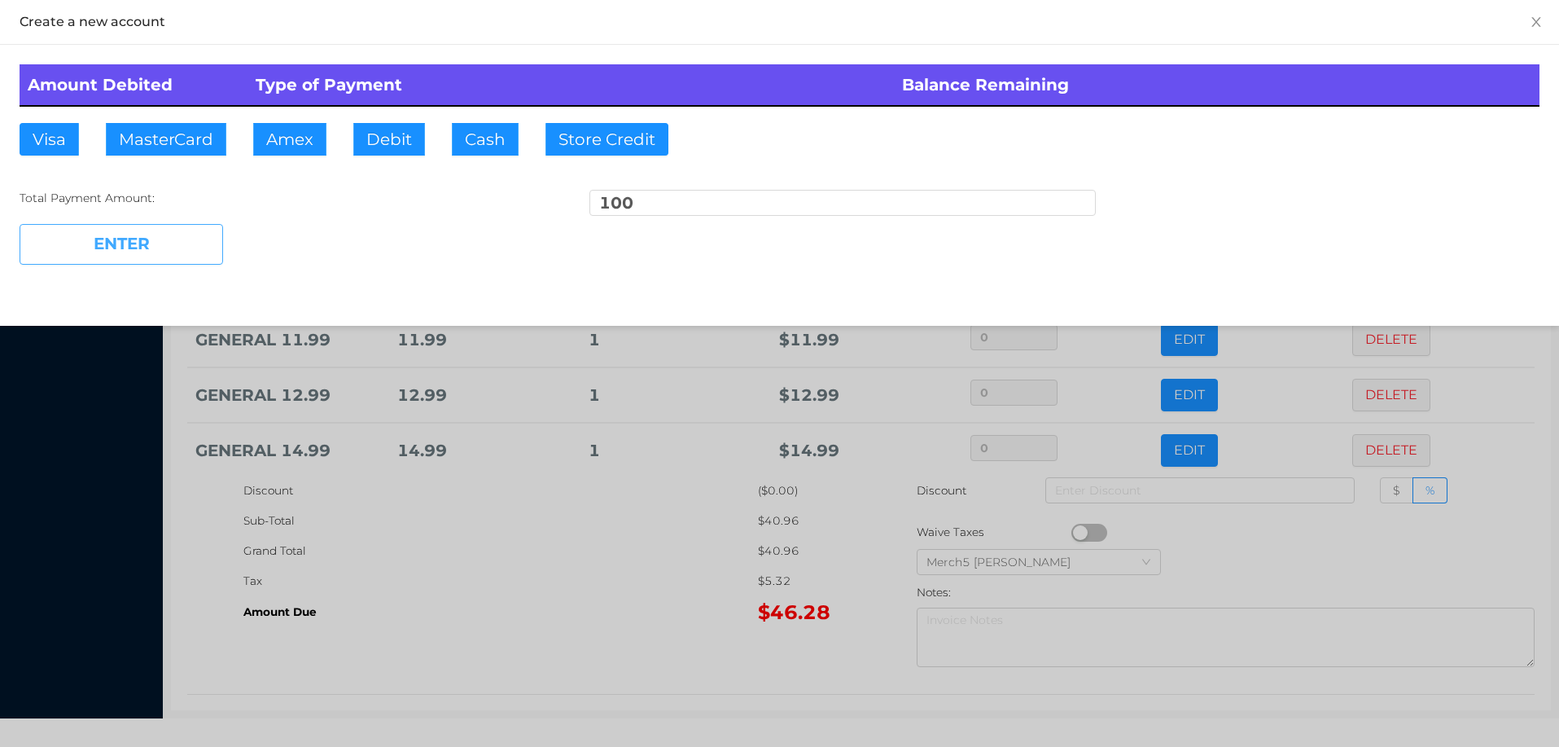
click at [174, 237] on button "ENTER" at bounding box center [122, 244] width 204 height 41
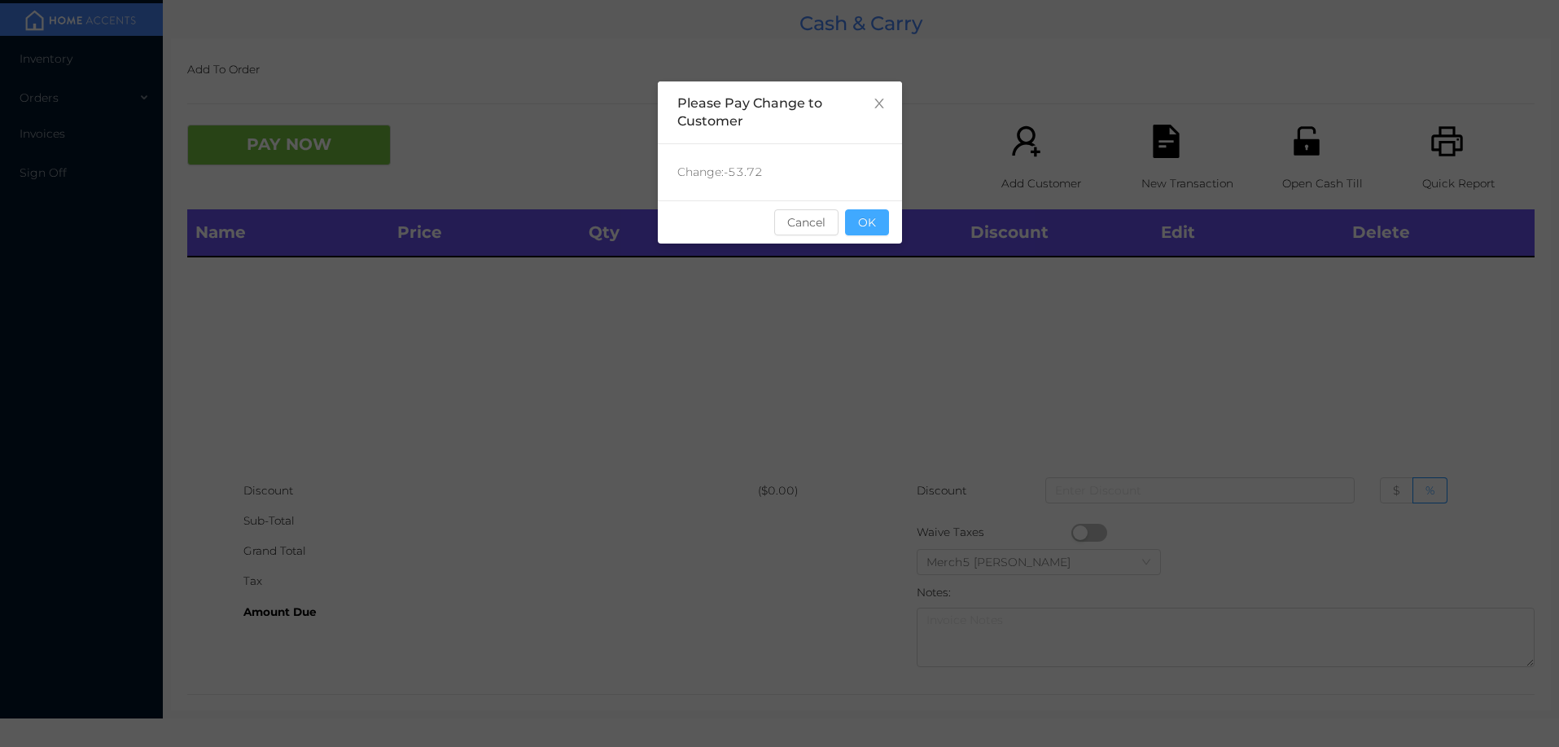
click at [866, 218] on button "OK" at bounding box center [867, 222] width 44 height 26
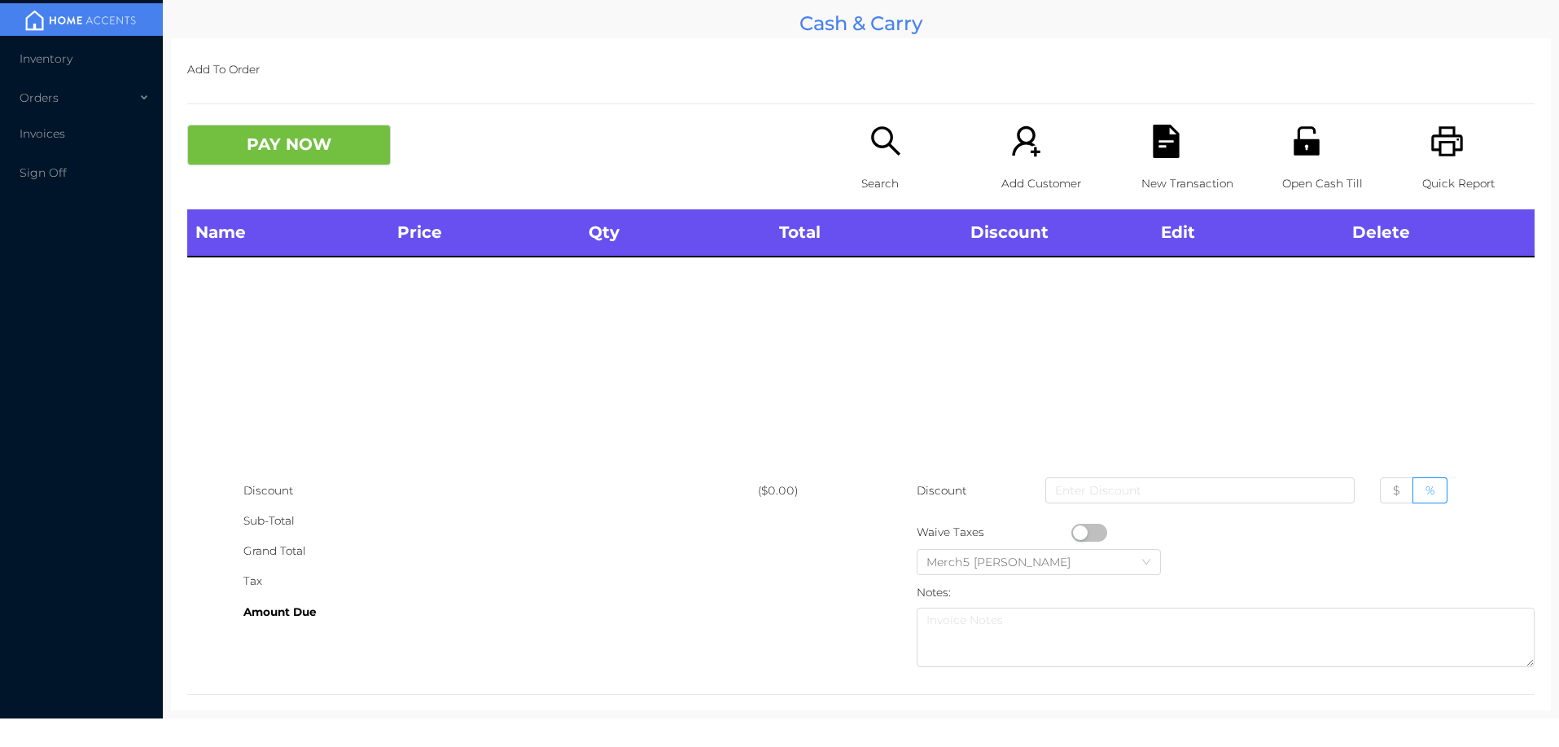
click at [1434, 142] on icon "icon: printer" at bounding box center [1446, 140] width 31 height 29
click at [1298, 147] on icon "icon: unlock" at bounding box center [1306, 141] width 33 height 33
